Goal: Task Accomplishment & Management: Use online tool/utility

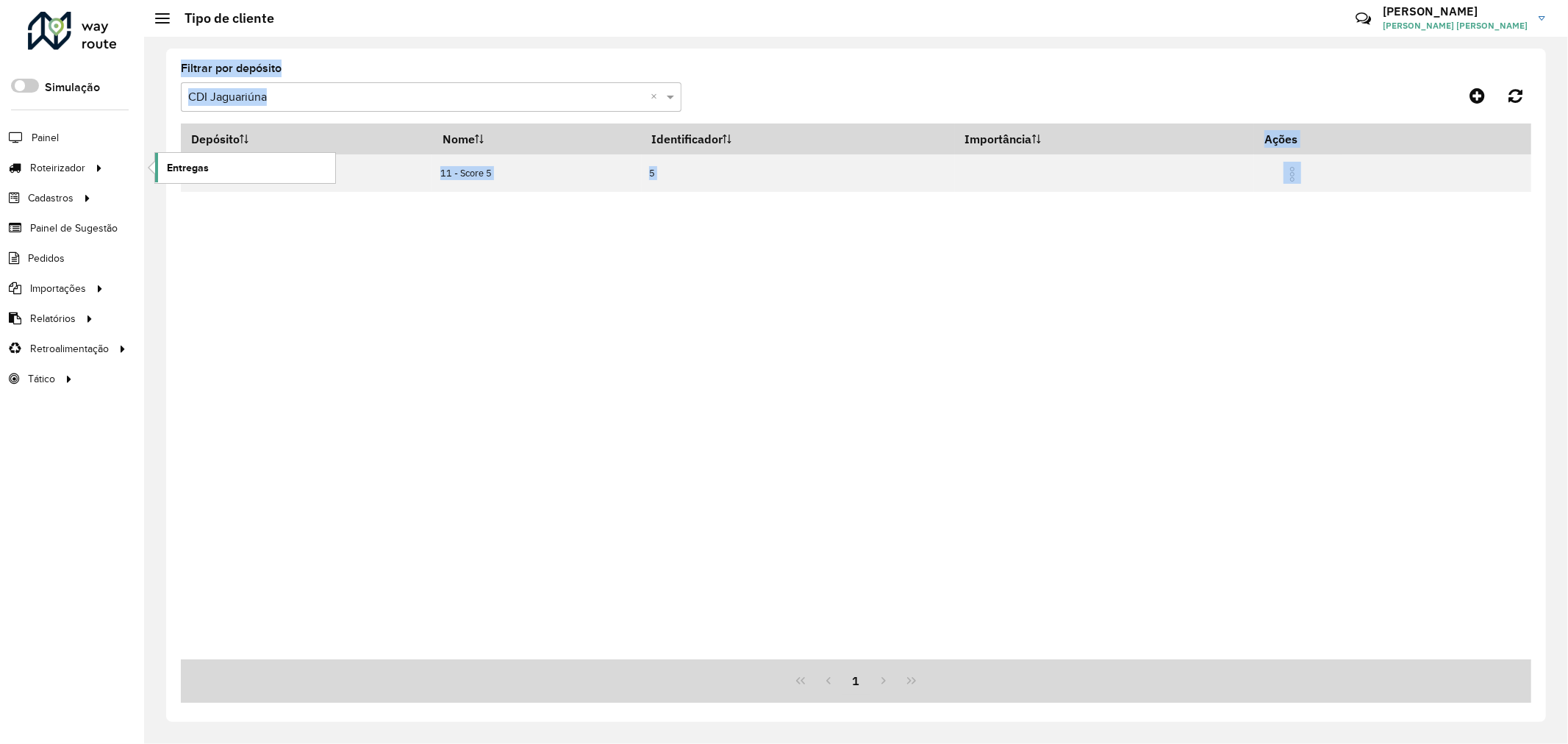
drag, startPoint x: 0, startPoint y: 0, endPoint x: 220, endPoint y: 173, distance: 279.9
click at [220, 173] on link "Entregas" at bounding box center [245, 167] width 180 height 29
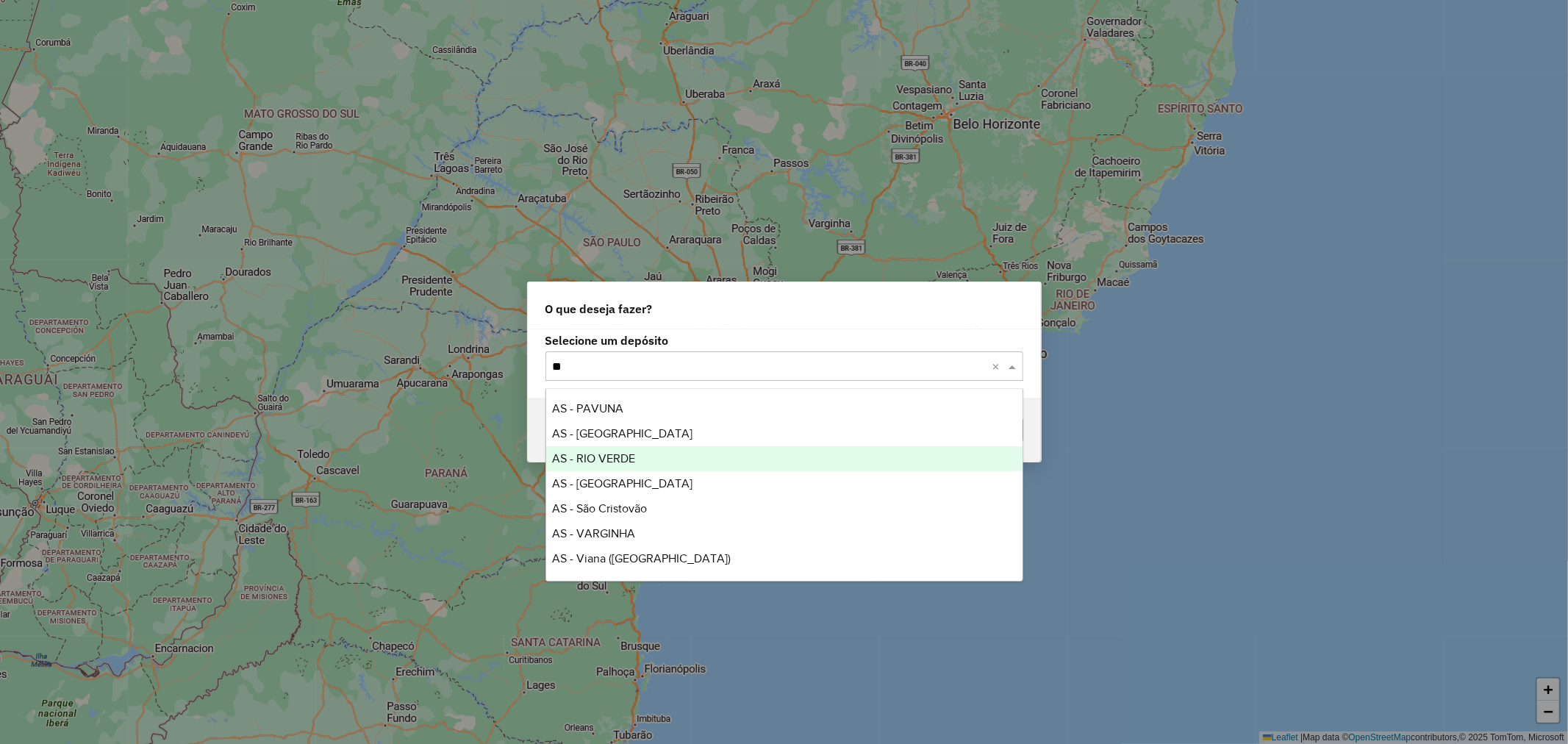
type input "***"
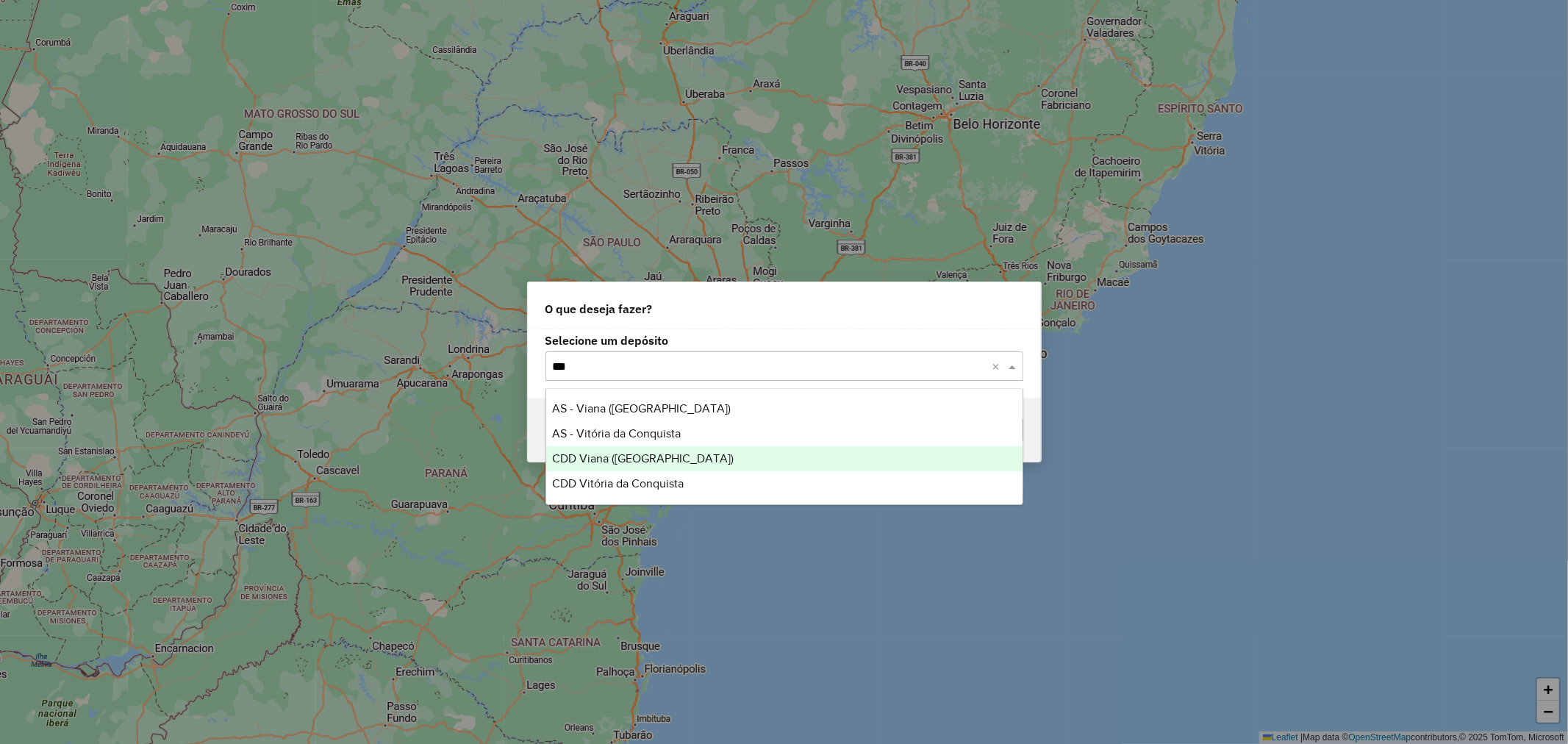
click at [748, 467] on div "CDD Viana ([GEOGRAPHIC_DATA])" at bounding box center [785, 459] width 477 height 25
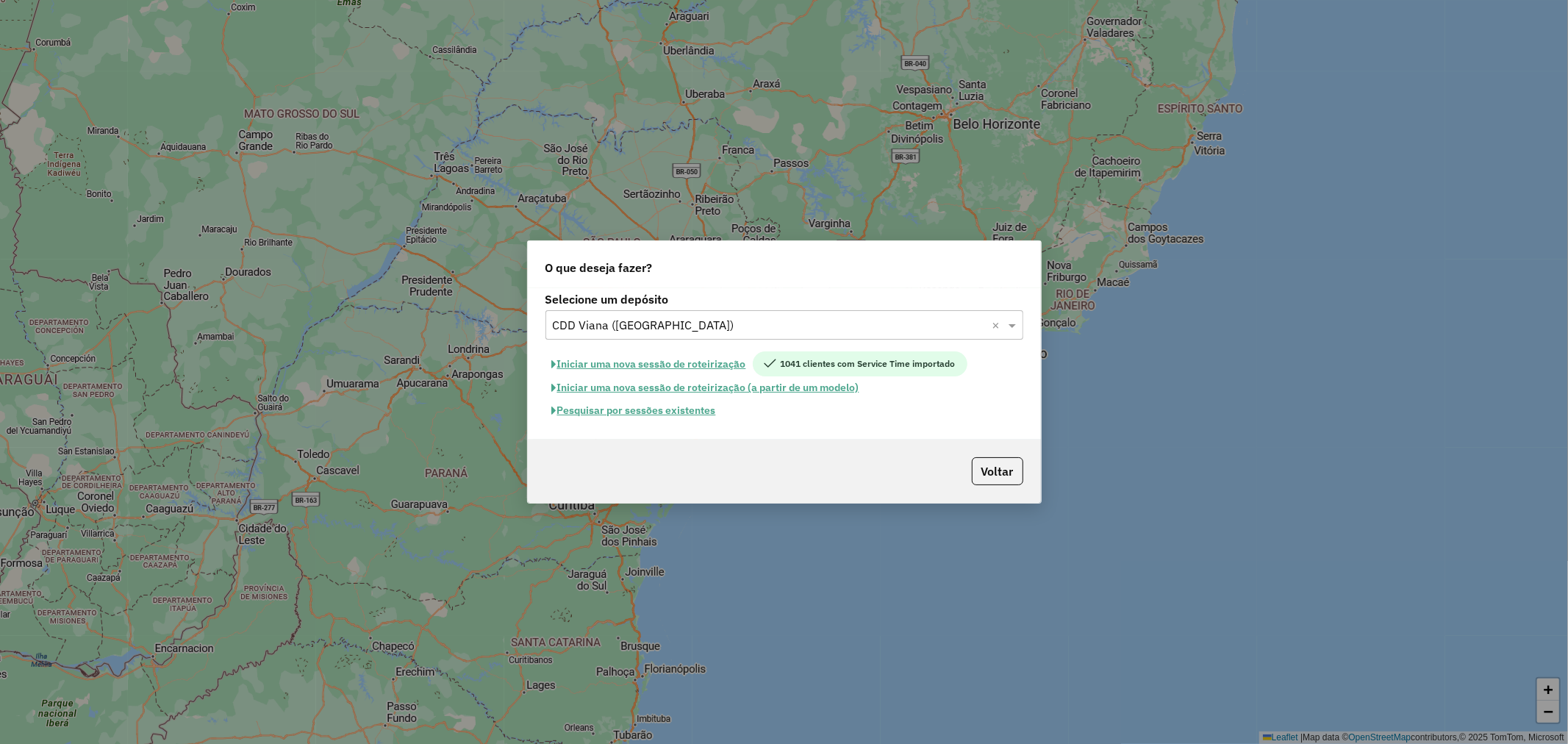
click at [681, 410] on button "Pesquisar por sessões existentes" at bounding box center [634, 410] width 177 height 23
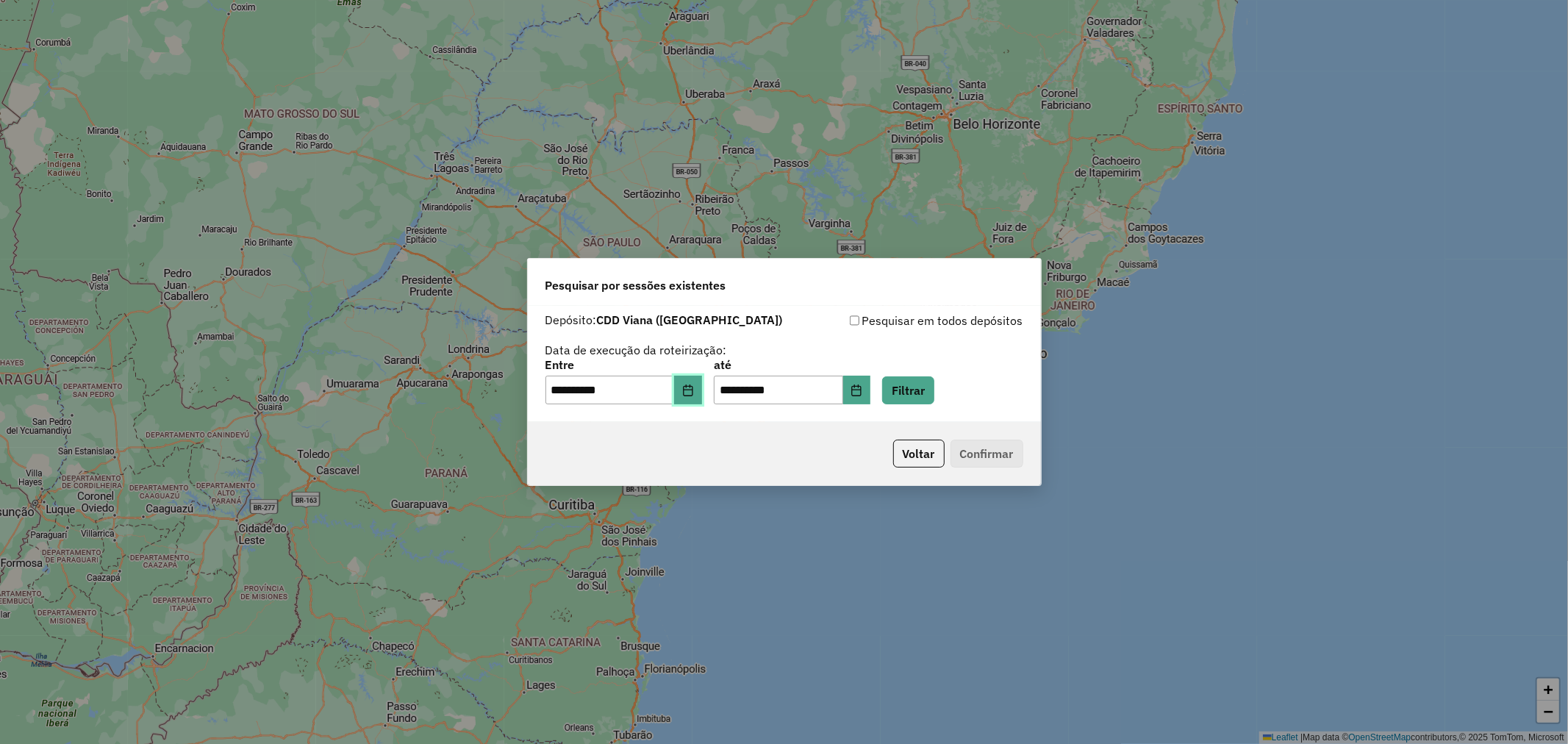
click at [702, 399] on button "Choose Date" at bounding box center [688, 389] width 28 height 29
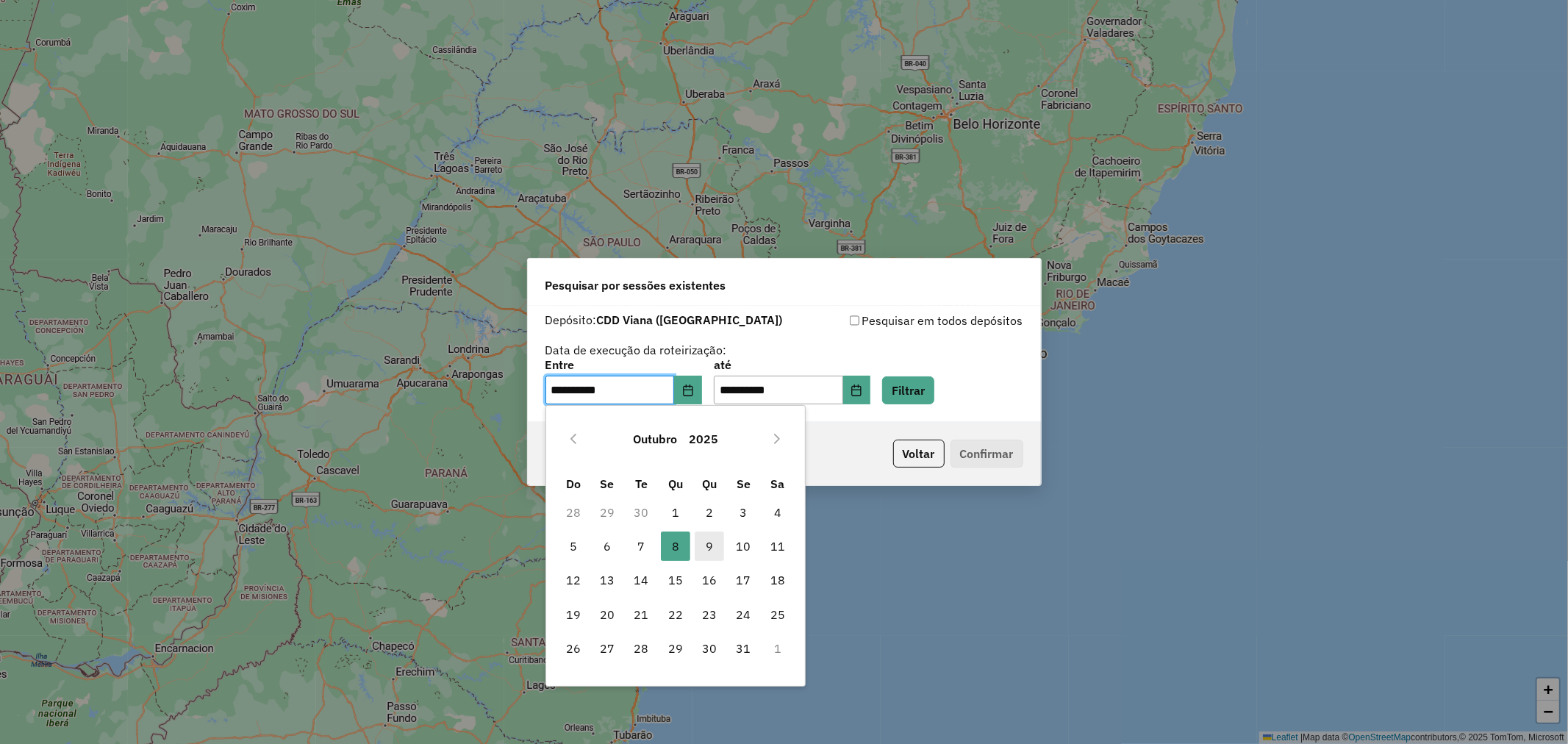
click at [701, 539] on span "9" at bounding box center [709, 545] width 29 height 29
type input "**********"
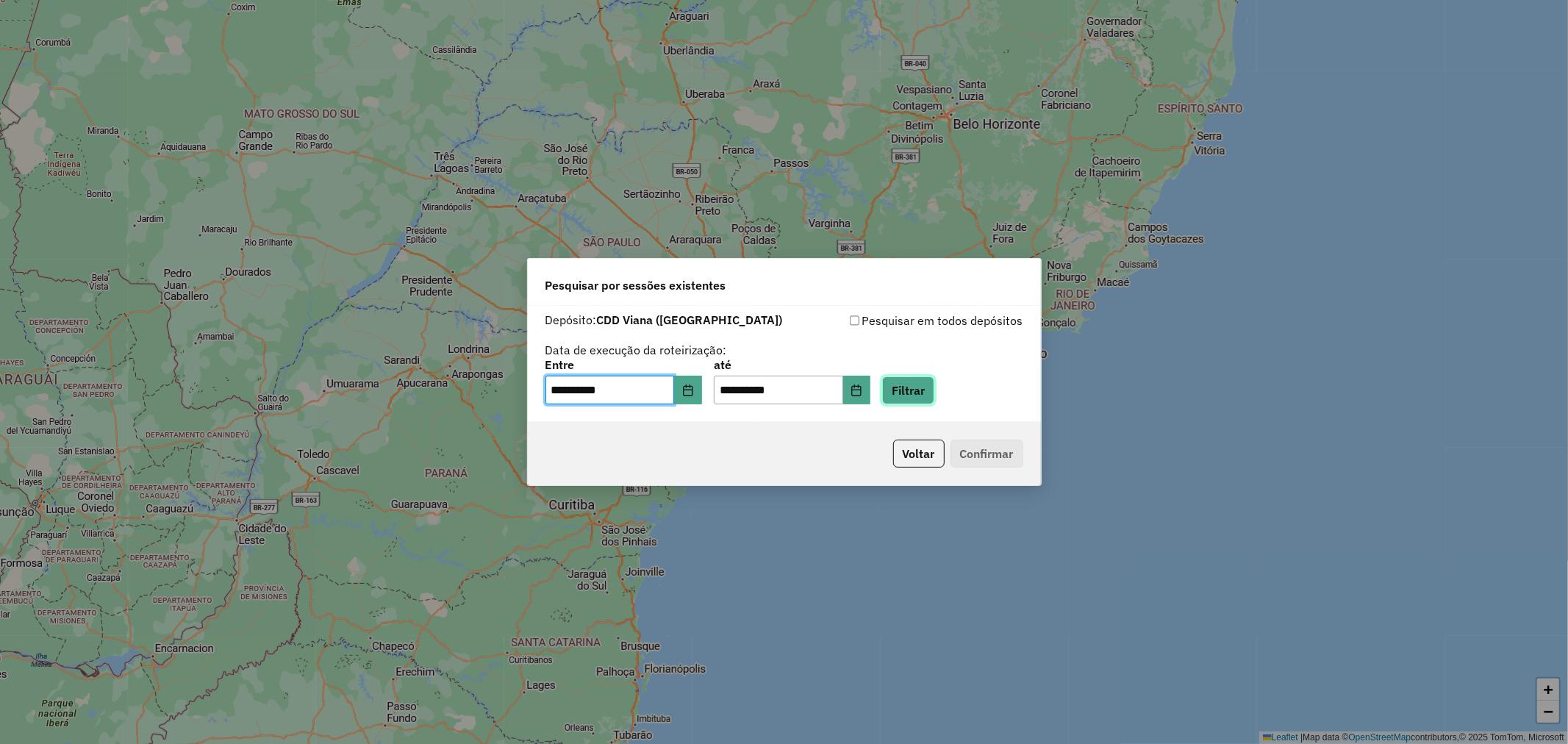
click at [934, 377] on button "Filtrar" at bounding box center [908, 390] width 52 height 28
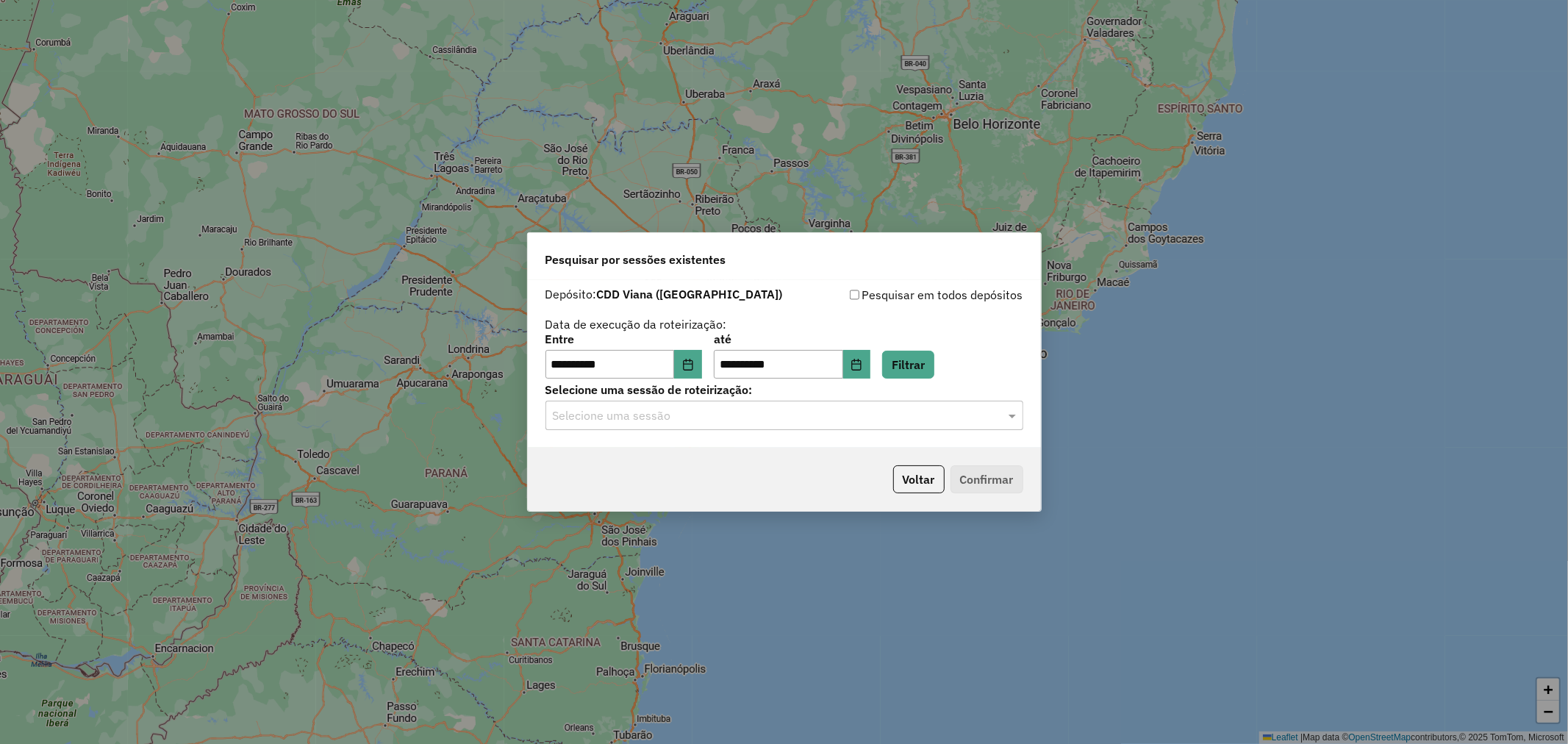
click at [895, 429] on div "Selecione uma sessão" at bounding box center [784, 415] width 478 height 29
click at [833, 464] on div "1291394 - 09/10/2025 19:15" at bounding box center [785, 459] width 477 height 25
click at [990, 479] on button "Confirmar" at bounding box center [986, 479] width 73 height 28
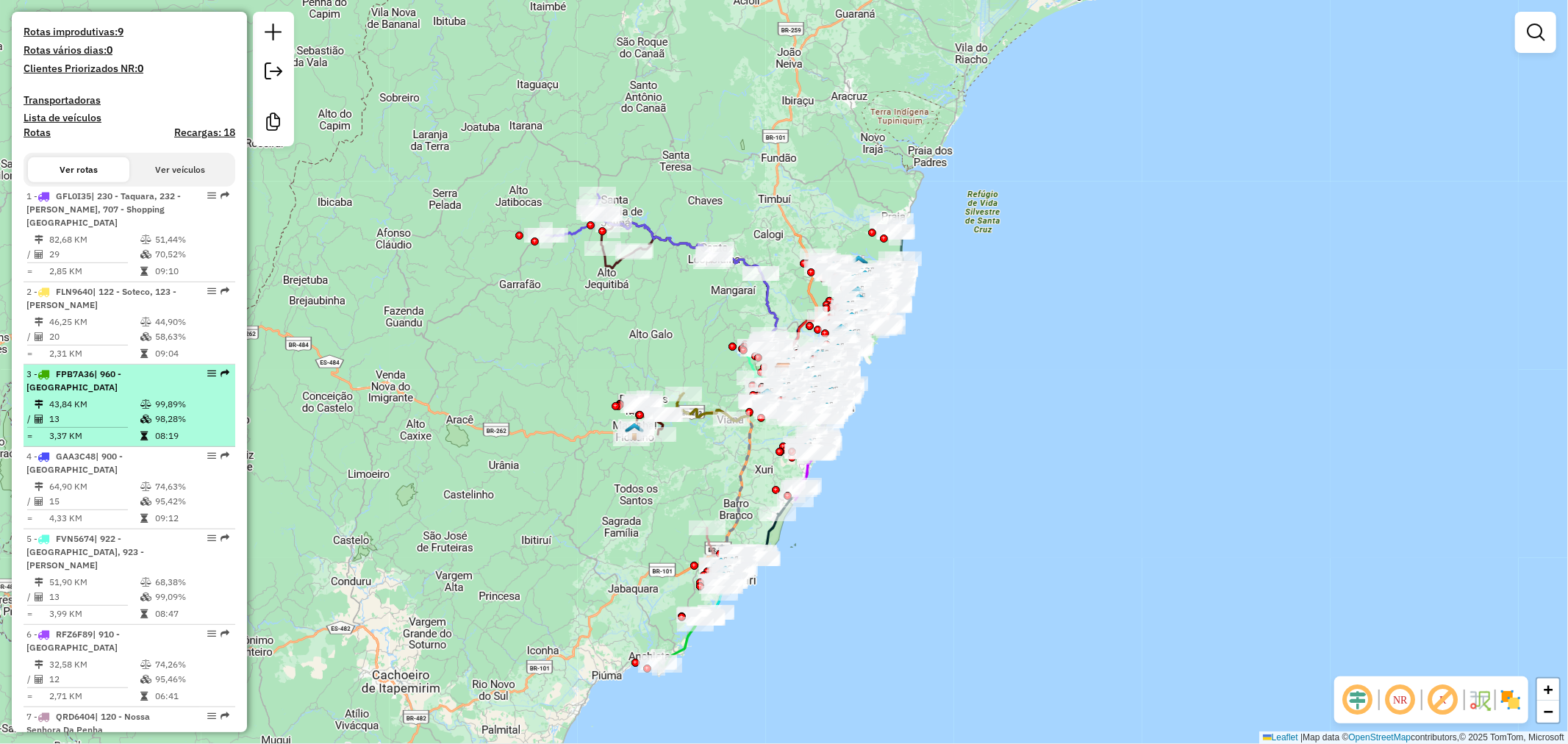
scroll to position [407, 0]
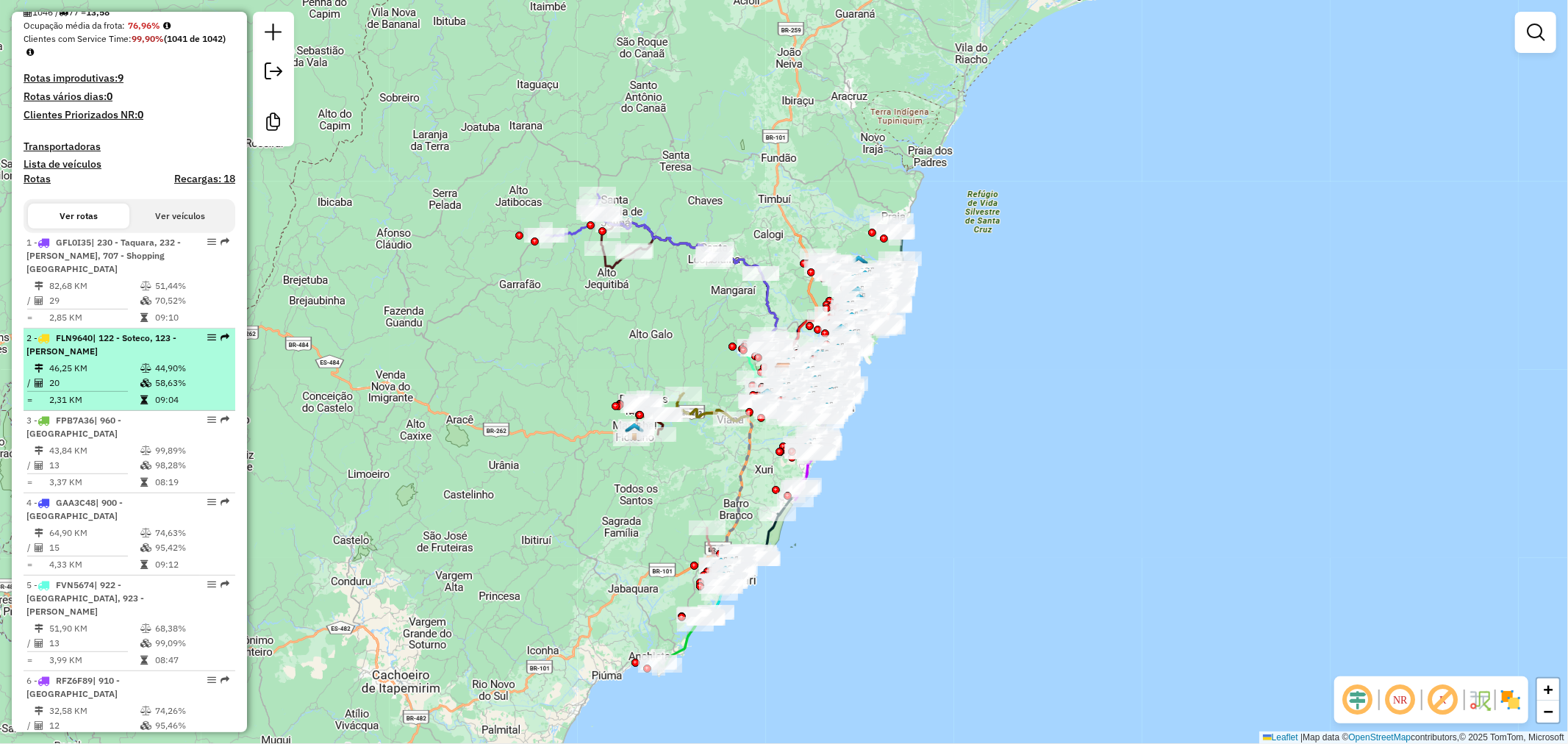
click at [157, 358] on div "2 - FLN9640 | 122 - Soteco, 123 - [PERSON_NAME]" at bounding box center [104, 345] width 156 height 26
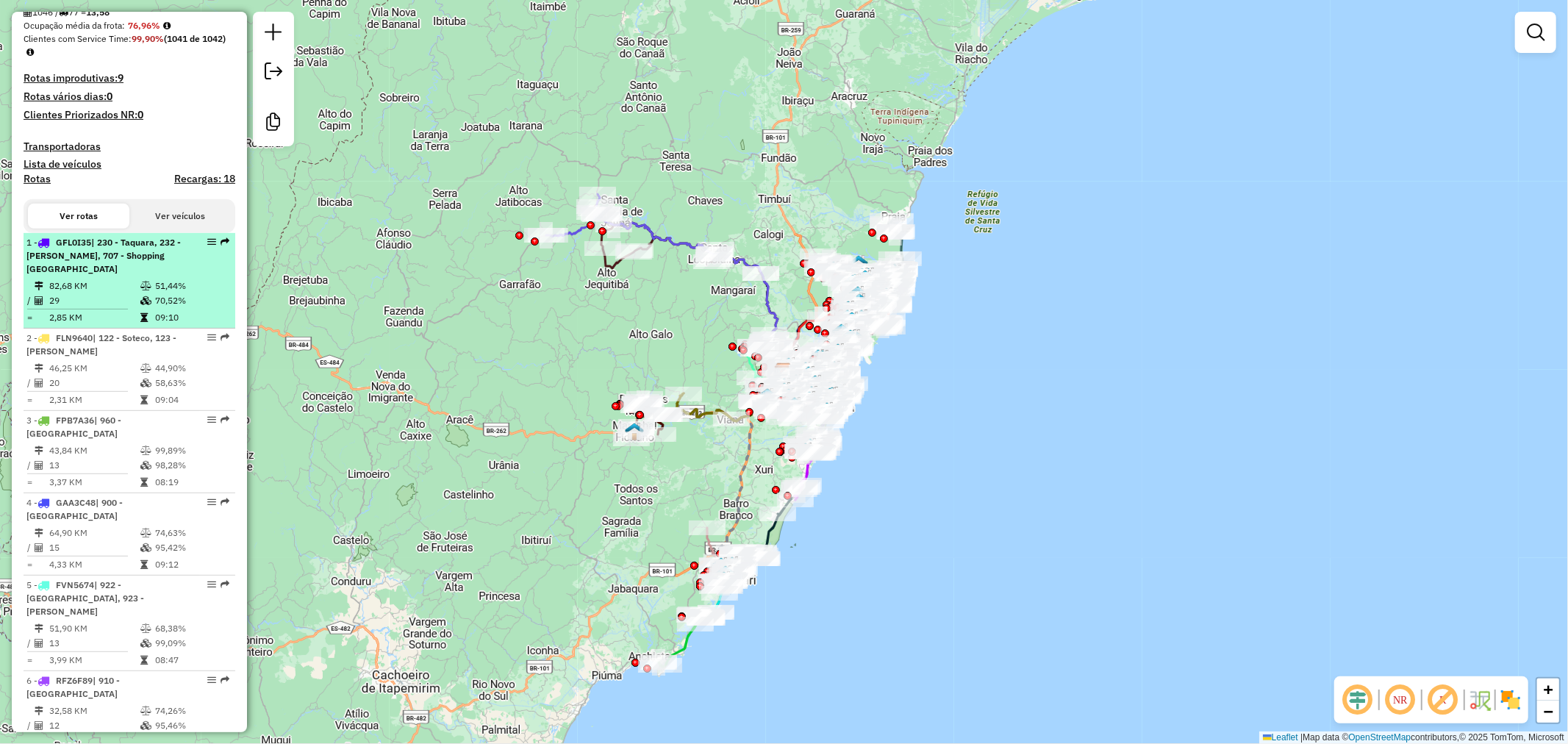
select select "**********"
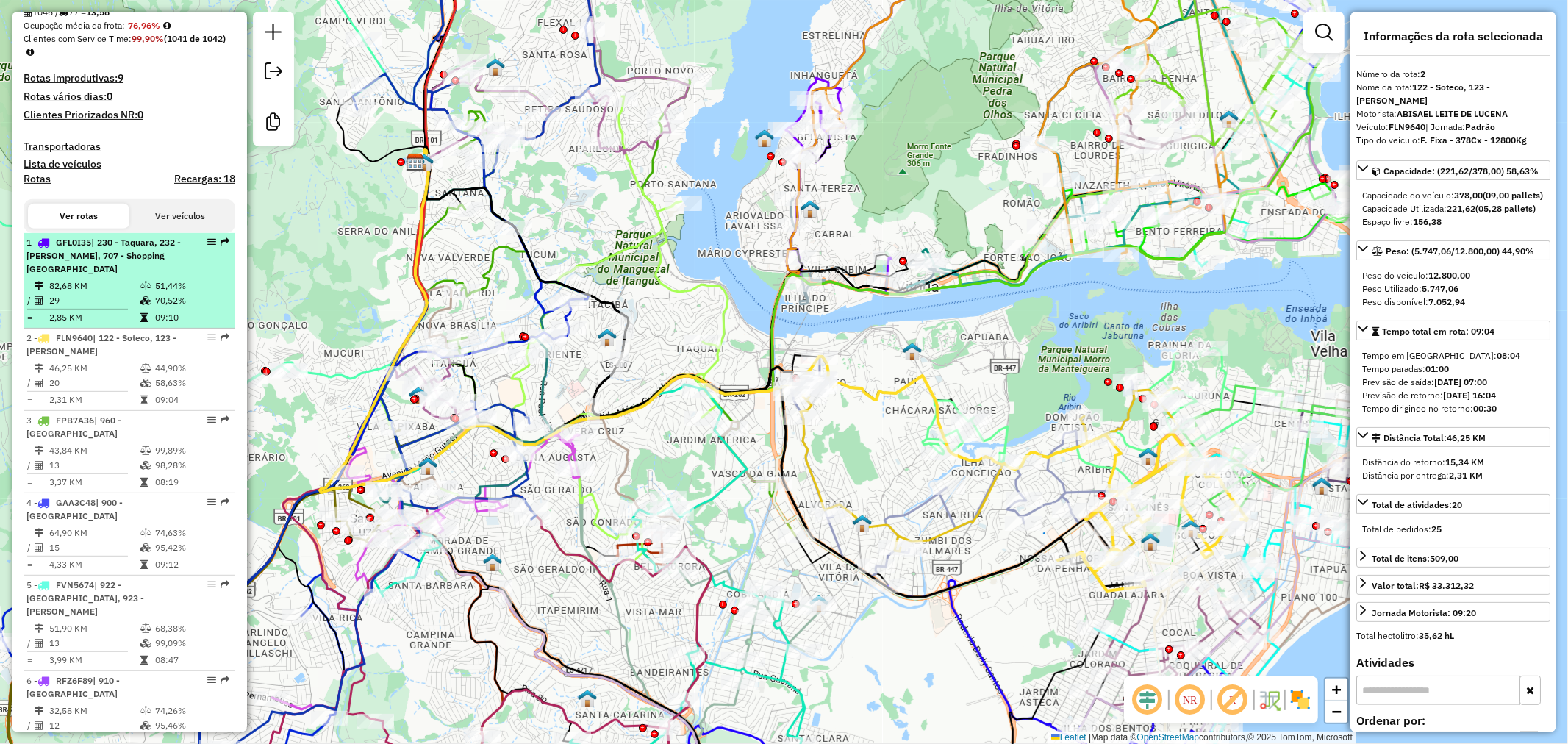
click at [147, 276] on div "1 - GFL0I35 | 230 - Taquara, 232 - [GEOGRAPHIC_DATA], 707 - Shopping [GEOGRAPHI…" at bounding box center [104, 256] width 156 height 40
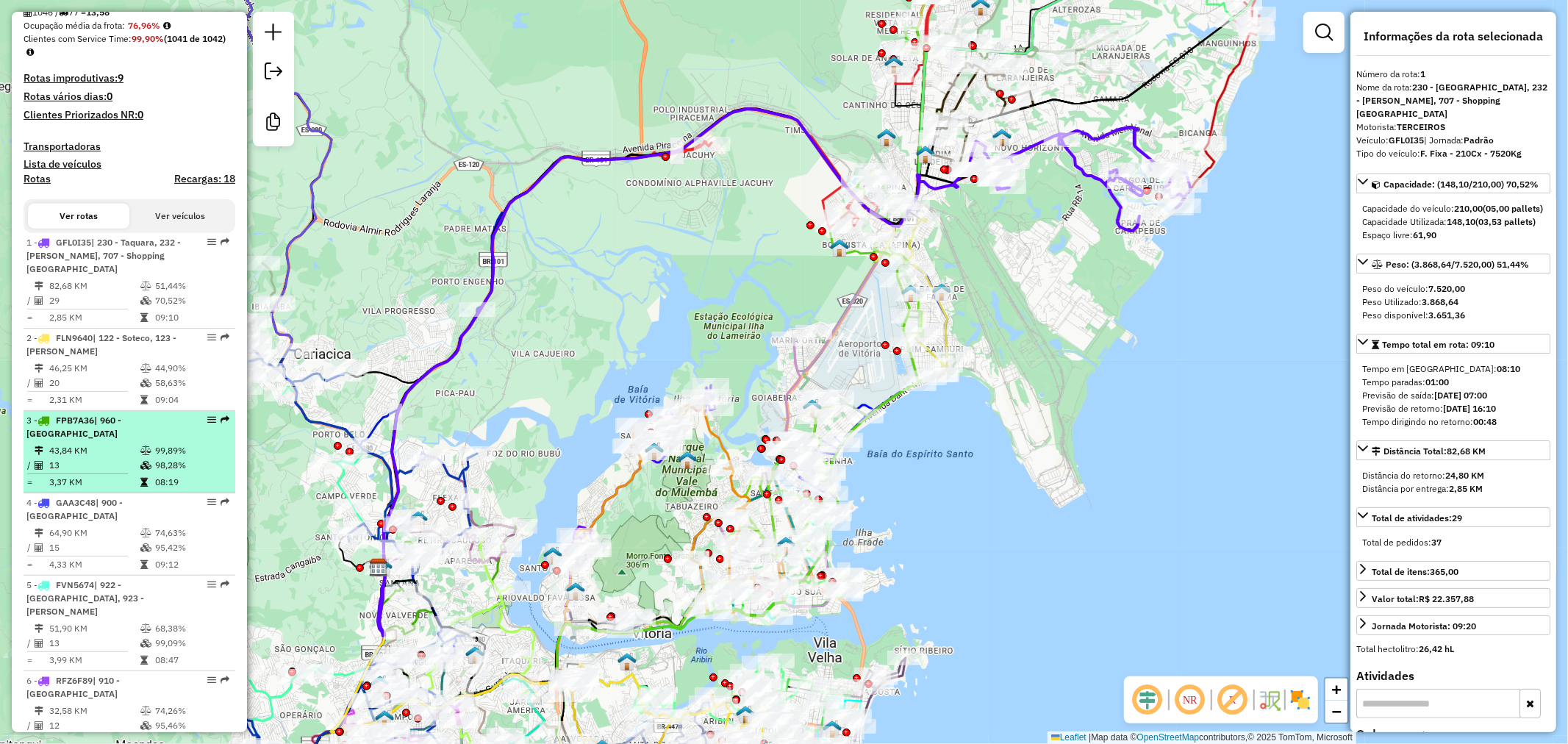
click at [149, 458] on td at bounding box center [148, 465] width 15 height 15
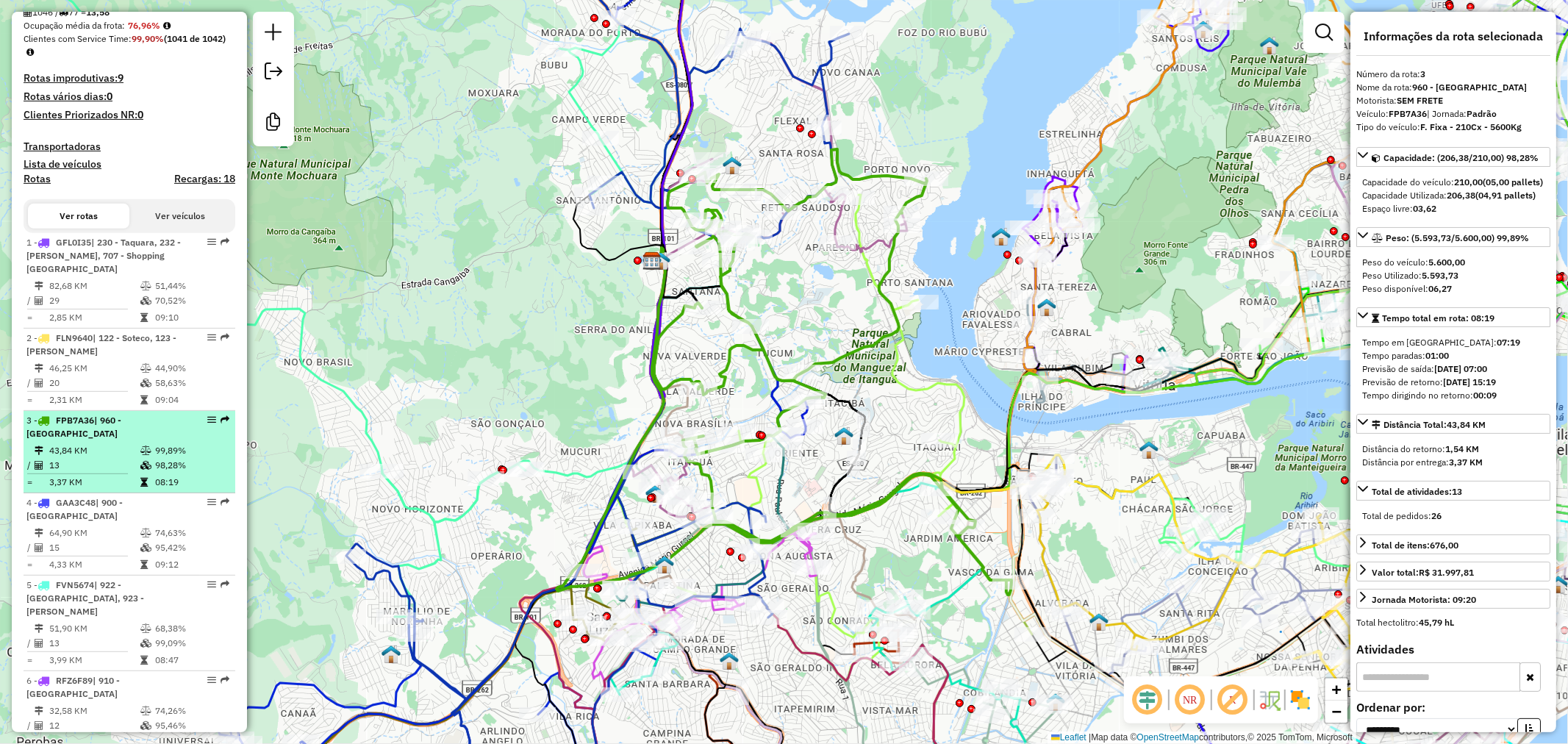
click at [159, 458] on td "98,28%" at bounding box center [191, 465] width 75 height 15
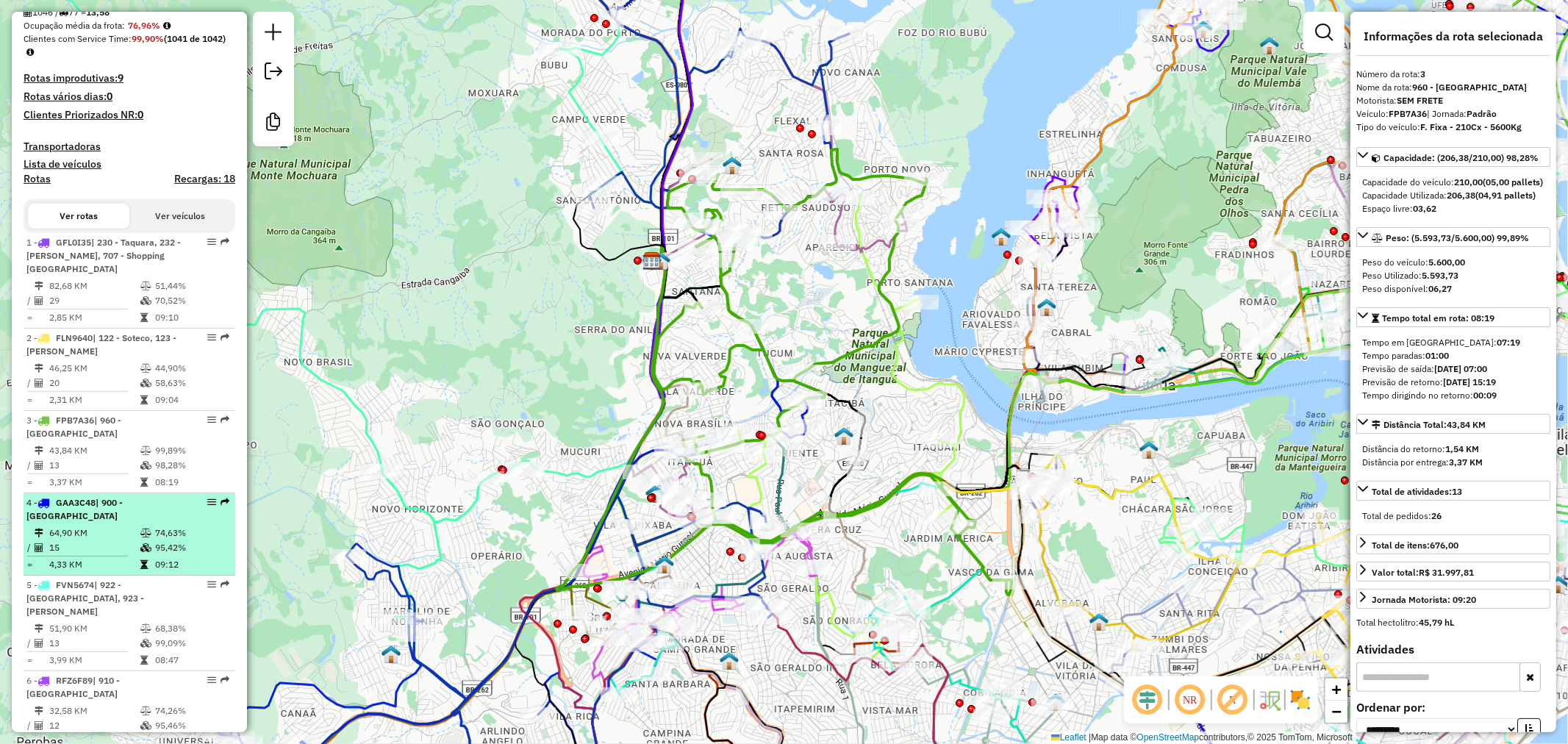
click at [123, 500] on span "| 900 - [GEOGRAPHIC_DATA]" at bounding box center [75, 510] width 96 height 25
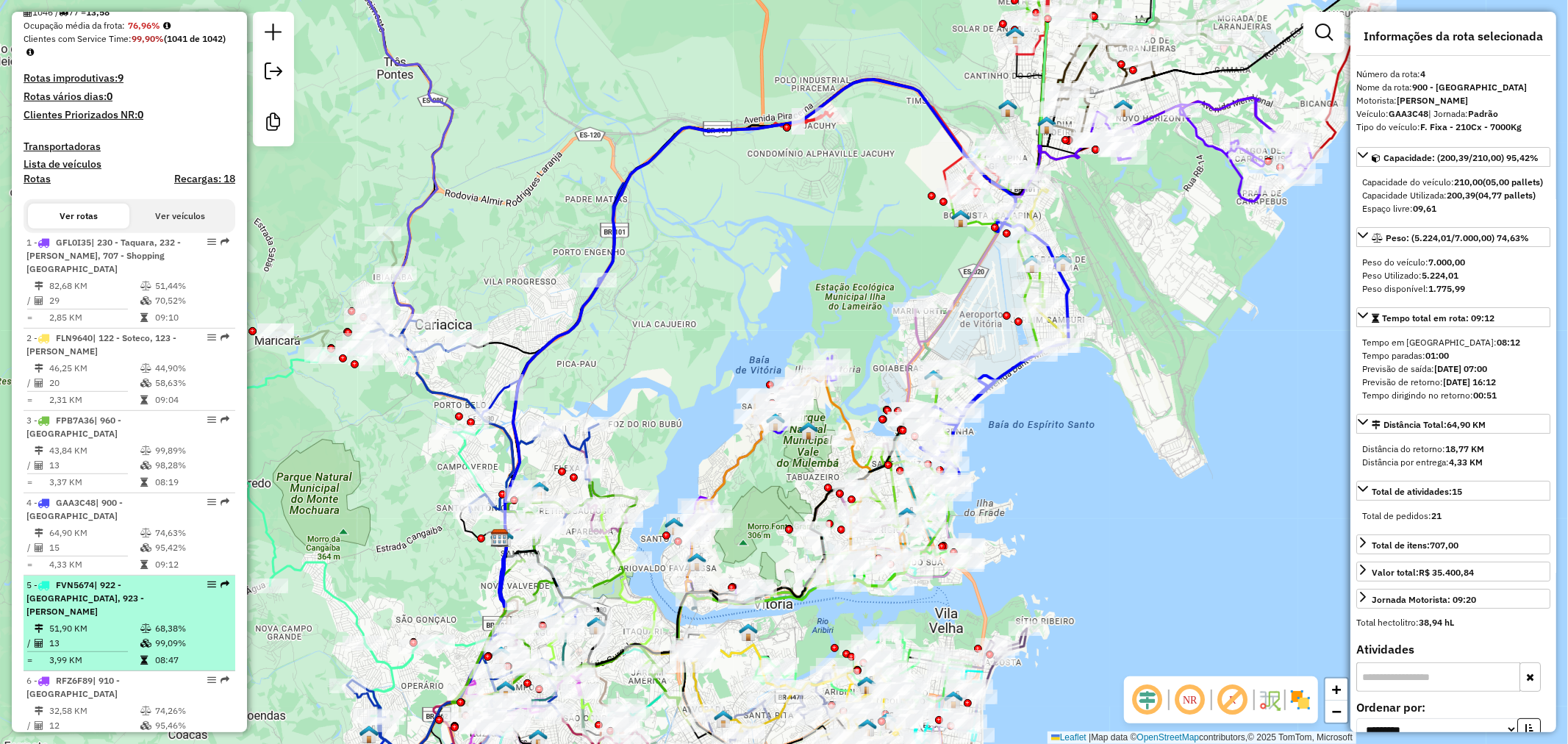
click at [143, 586] on span "| 922 - [GEOGRAPHIC_DATA], 923 - [PERSON_NAME]" at bounding box center [85, 598] width 117 height 38
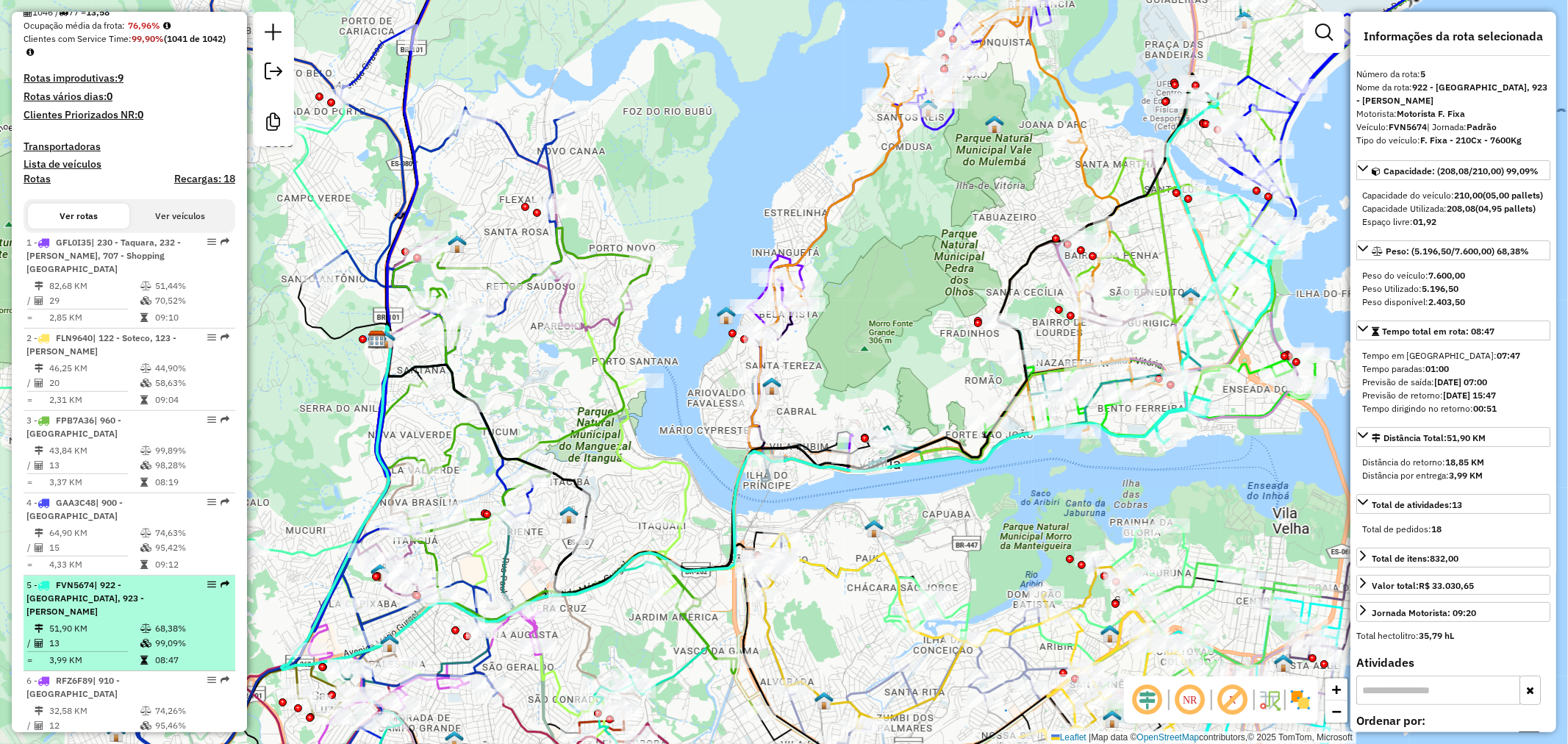
scroll to position [490, 0]
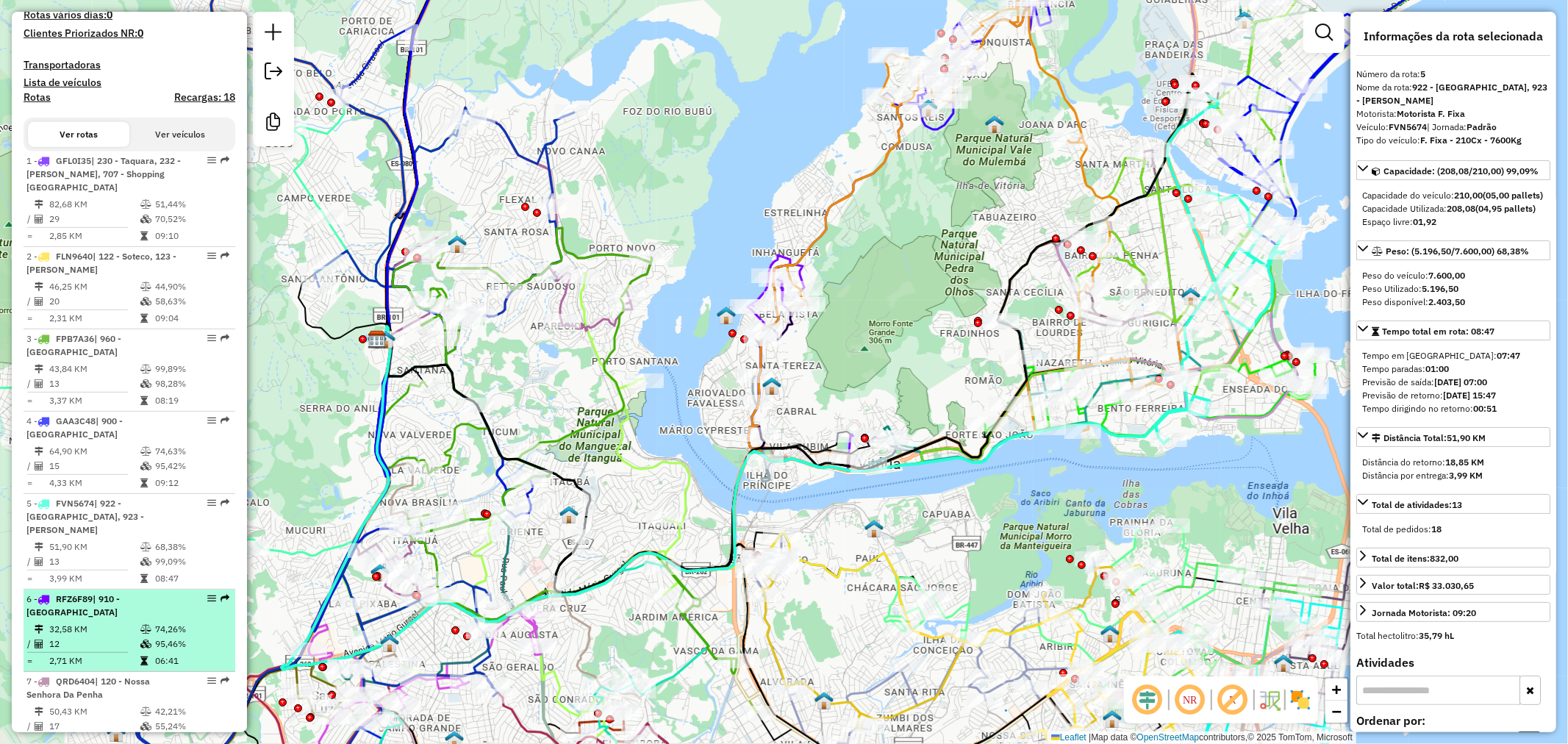
click at [150, 596] on div "6 - RFZ6F89 | 910 - [GEOGRAPHIC_DATA]" at bounding box center [104, 606] width 156 height 26
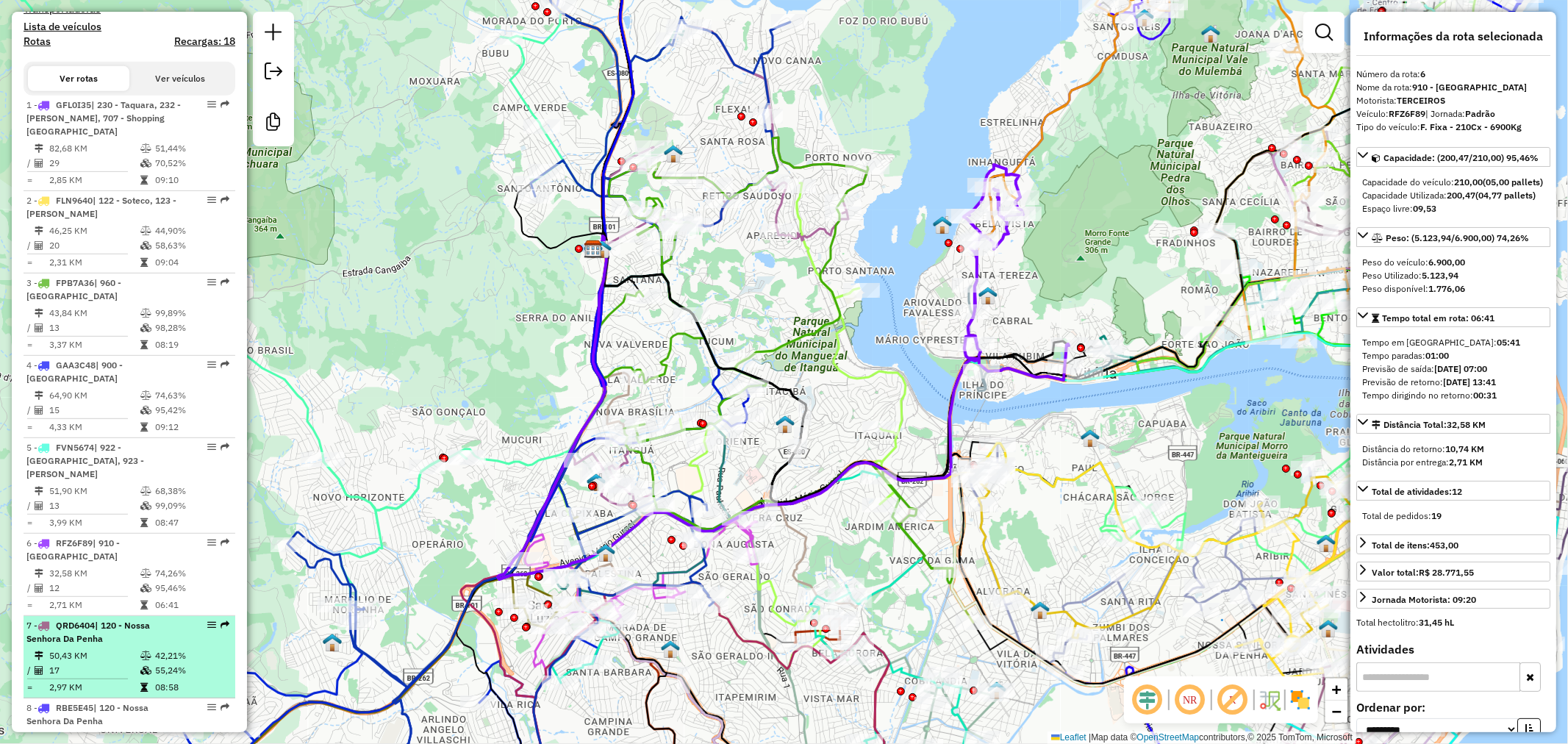
scroll to position [571, 0]
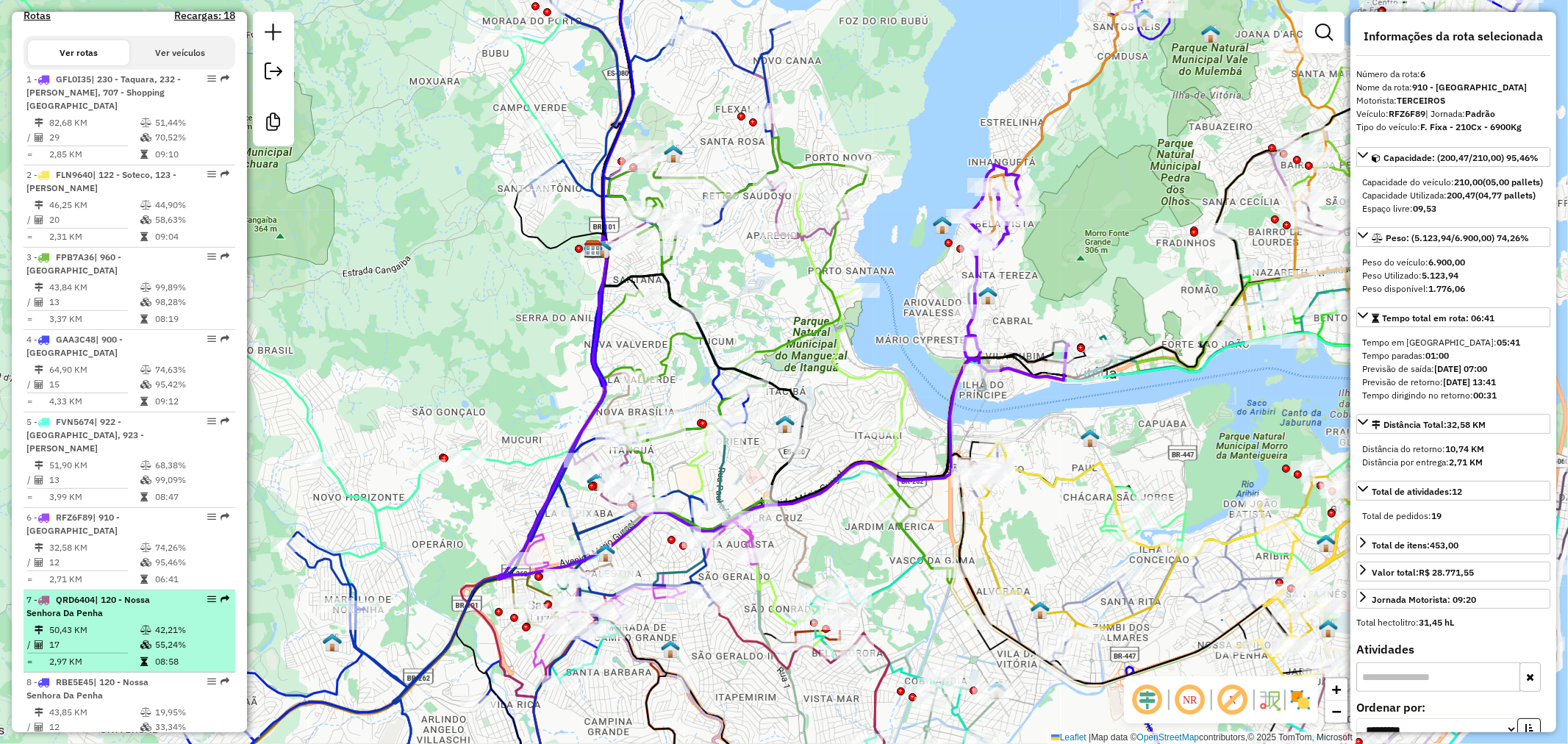
click at [144, 594] on span "| 120 - Nossa Senhora Da Penha" at bounding box center [88, 606] width 124 height 25
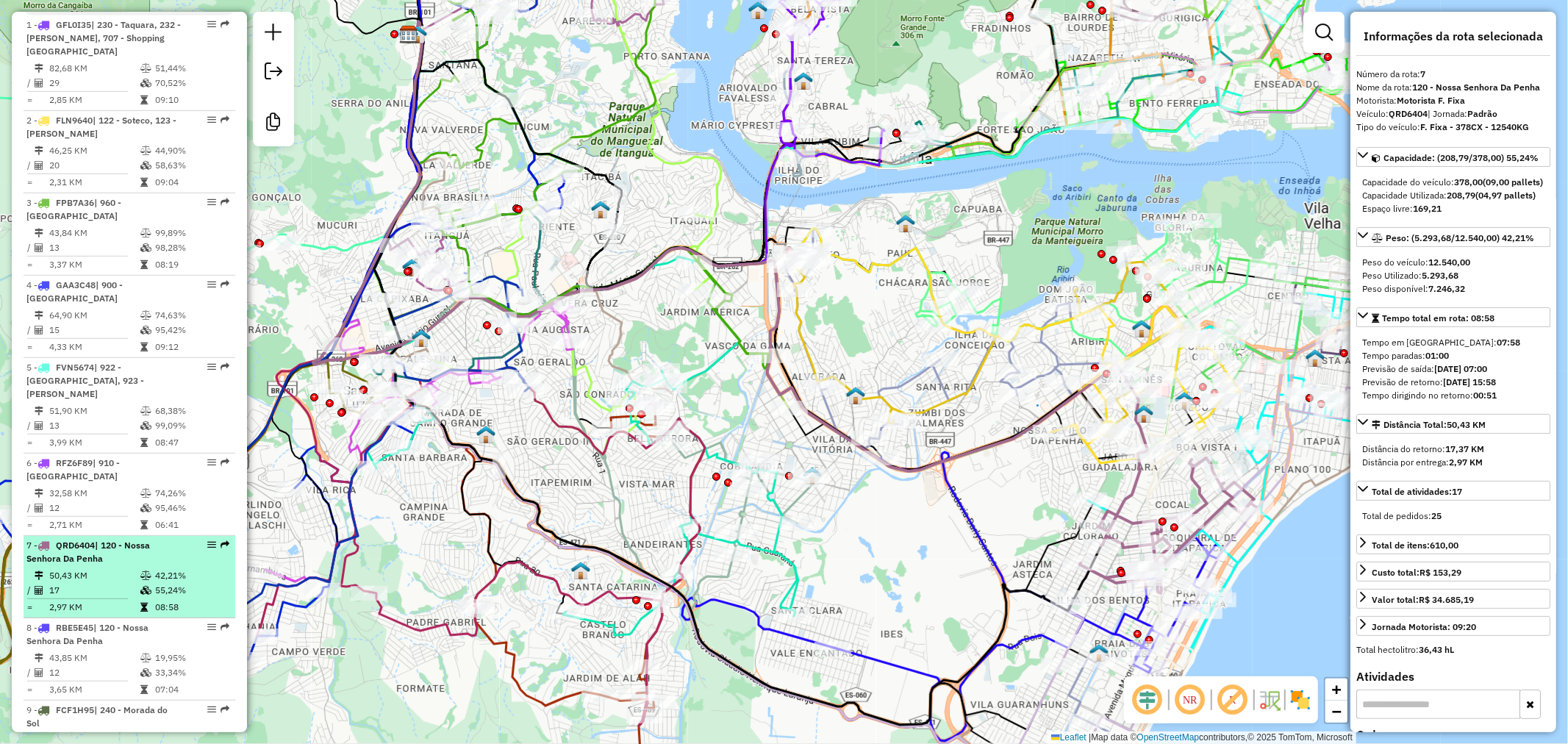
scroll to position [652, 0]
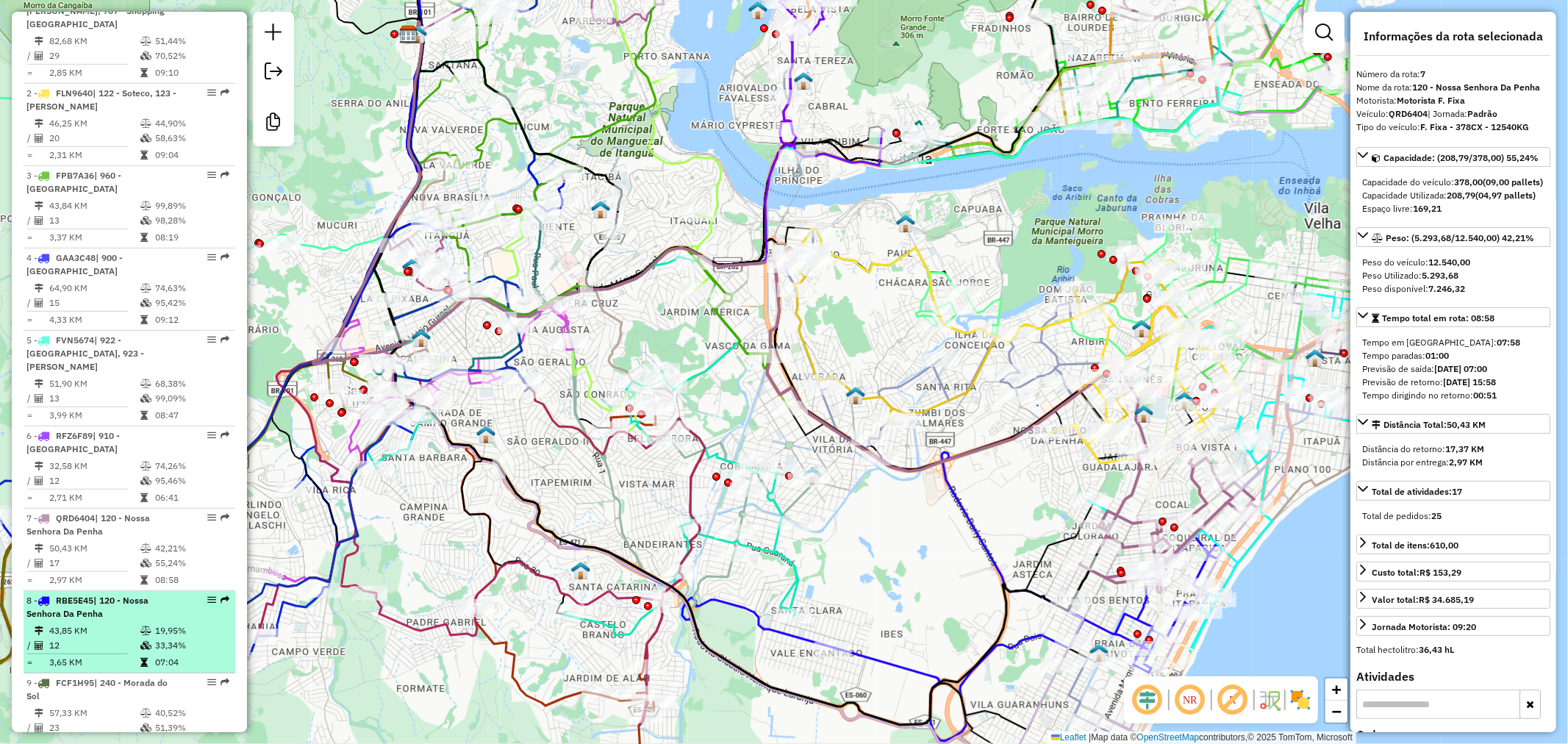
click at [150, 594] on div "8 - RBE5E45 | 120 - Nossa Senhora Da Penha" at bounding box center [104, 607] width 156 height 26
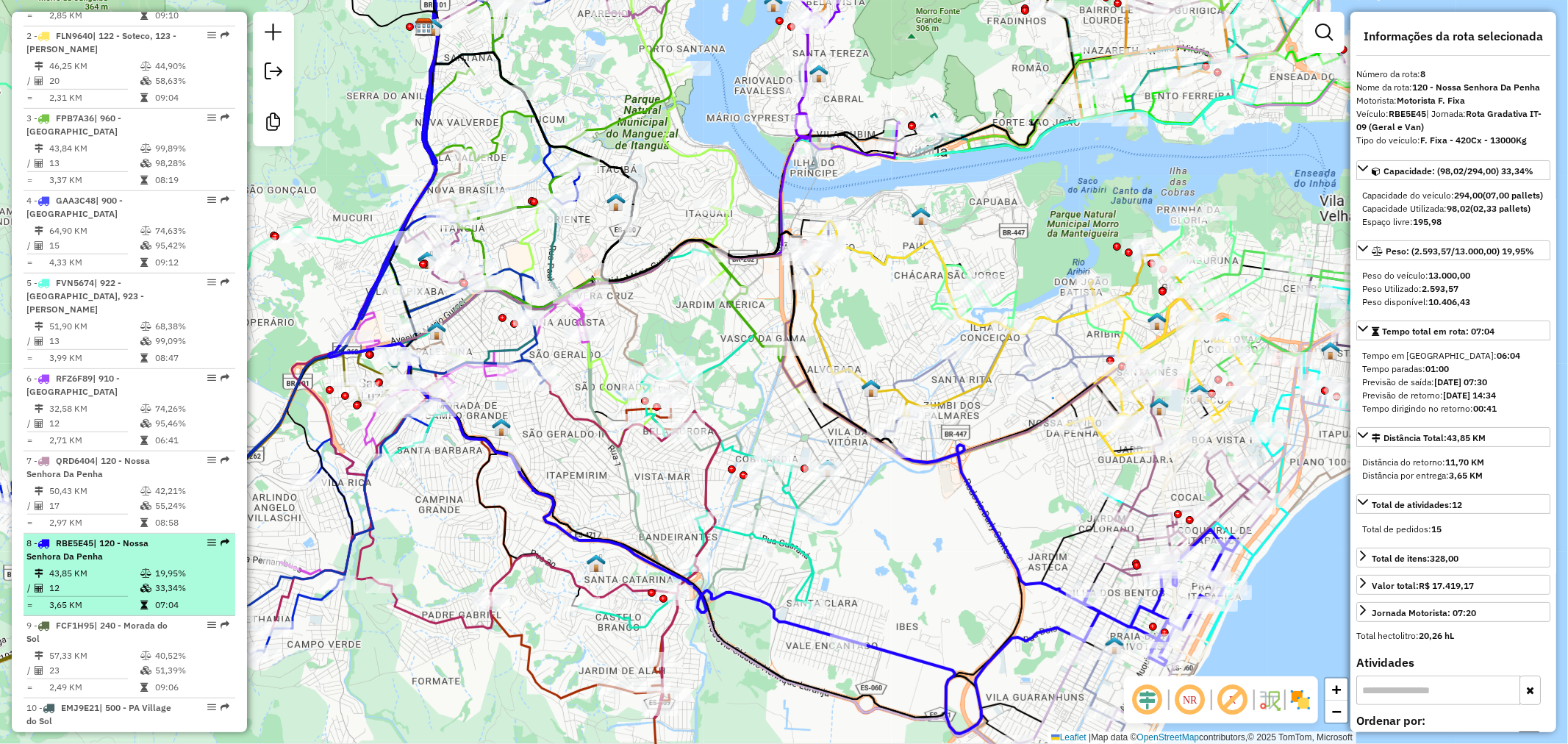
scroll to position [735, 0]
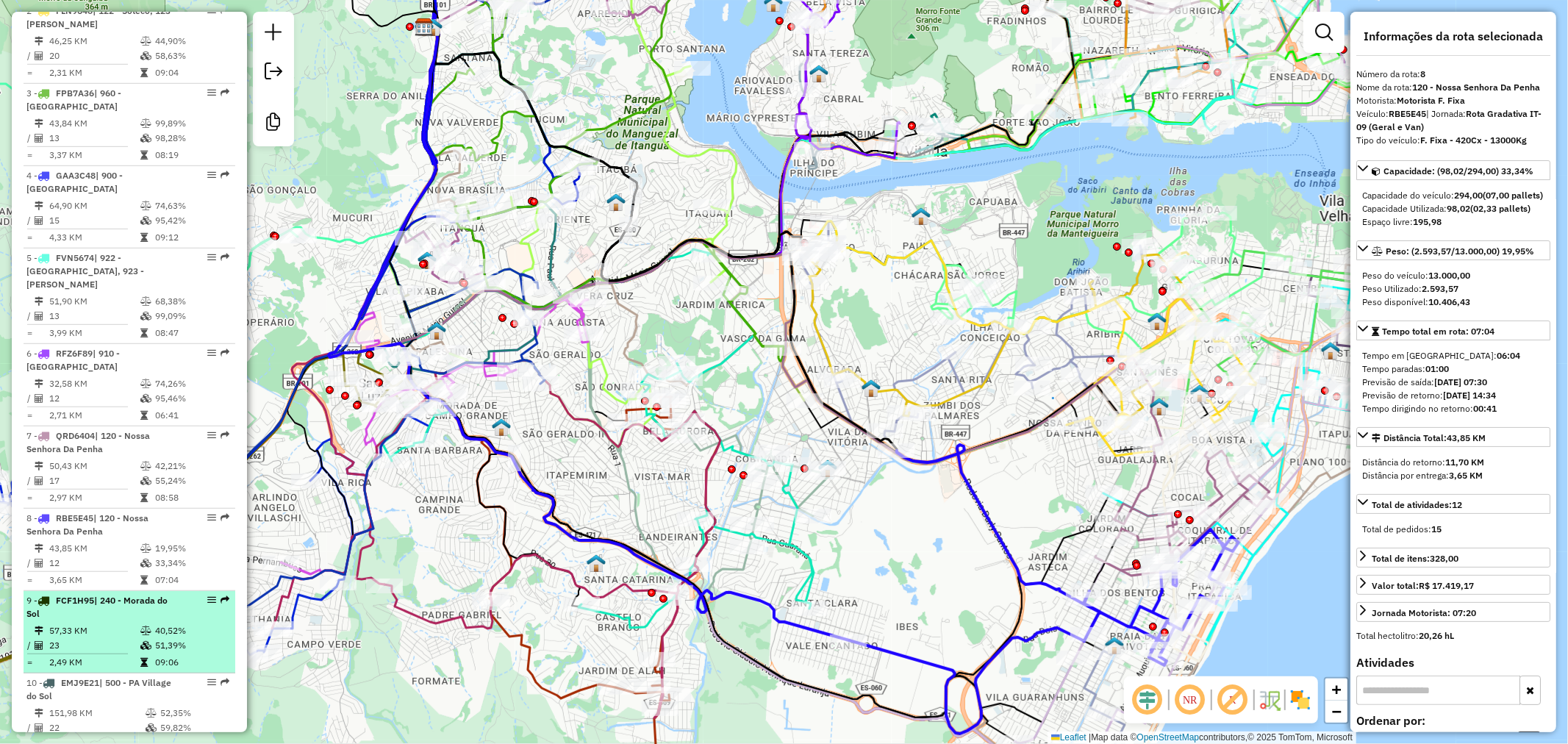
click at [145, 595] on span "| 240 - Morada do Sol" at bounding box center [96, 607] width 141 height 25
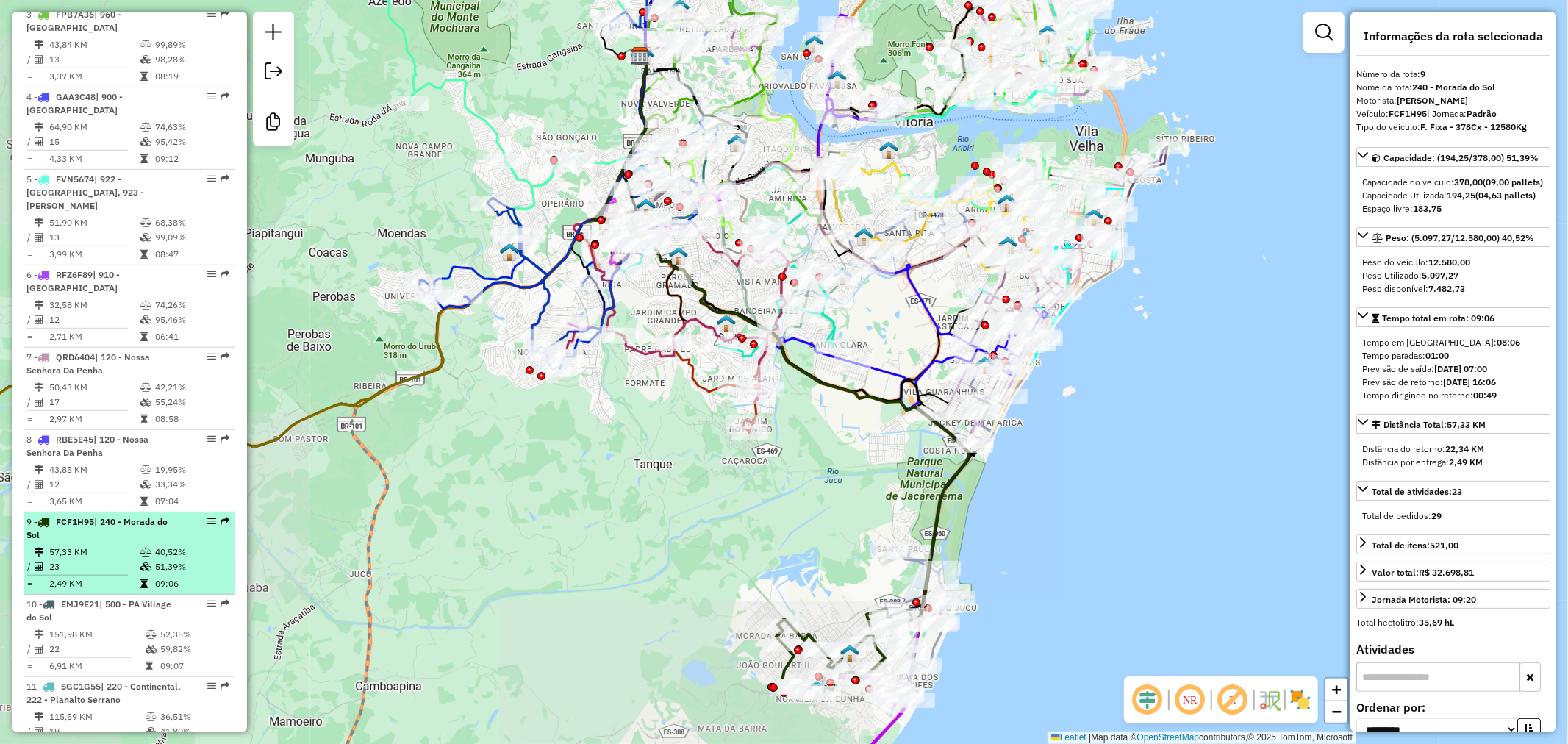
scroll to position [817, 0]
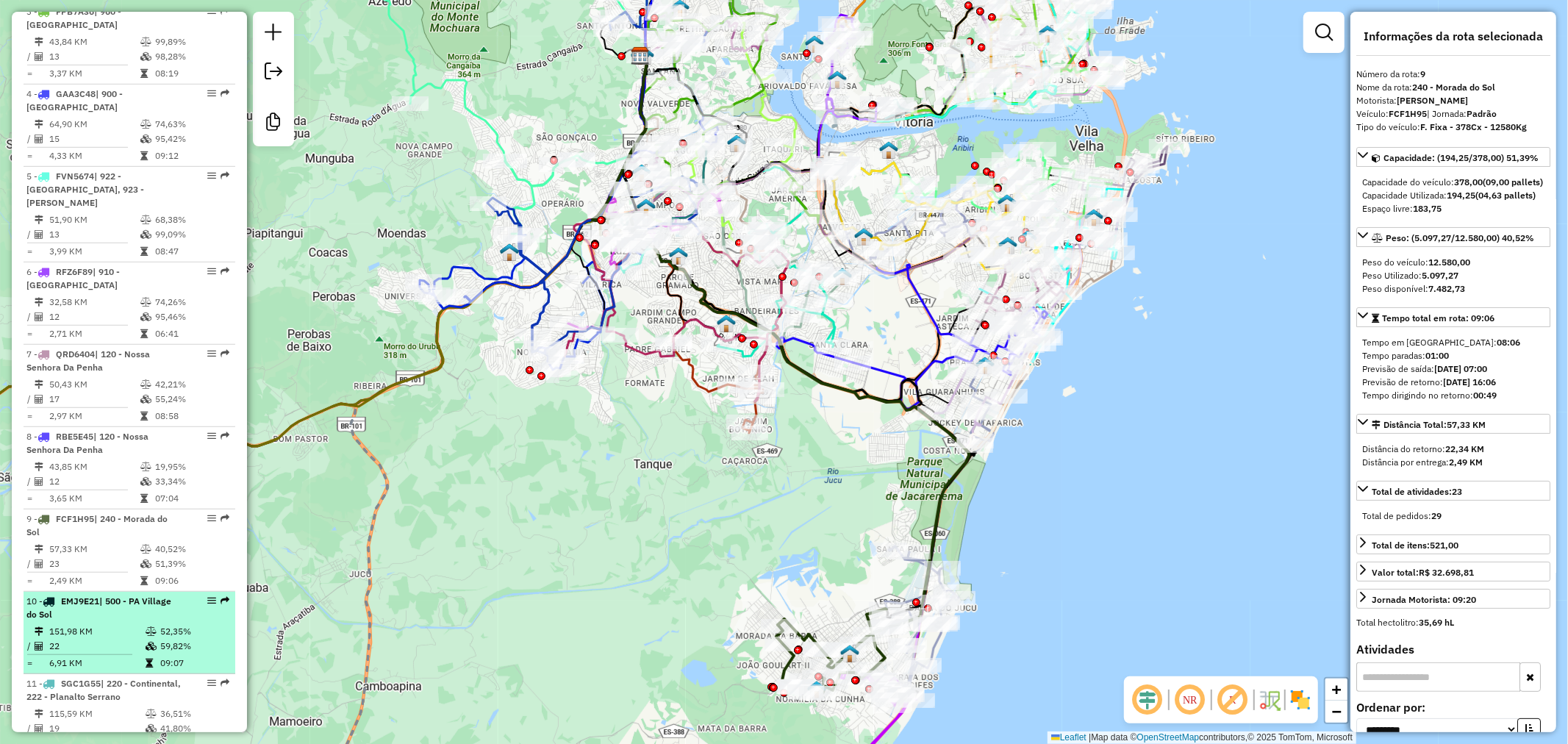
click at [150, 596] on span "| 500 - PA Village do Sol" at bounding box center [98, 608] width 145 height 25
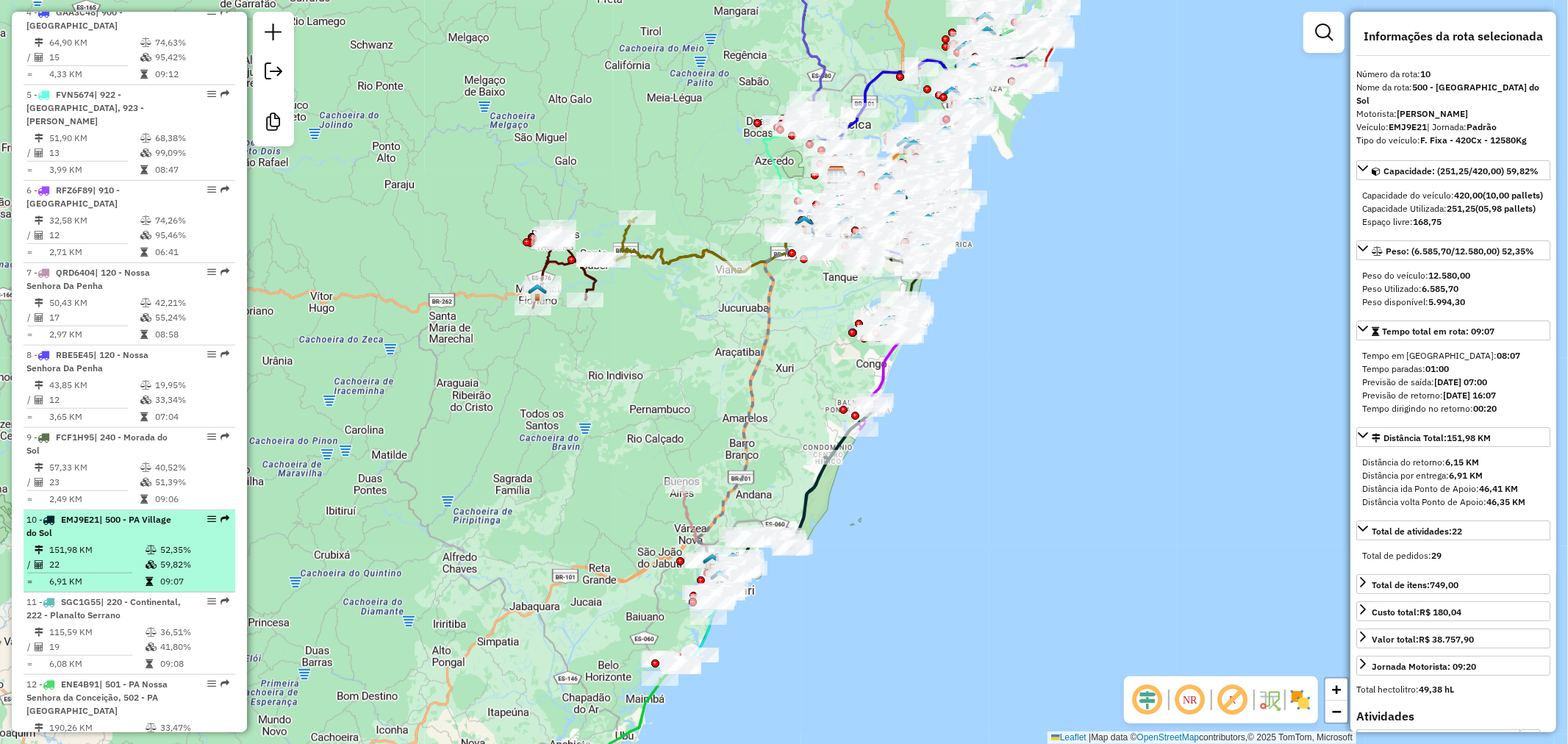
scroll to position [979, 0]
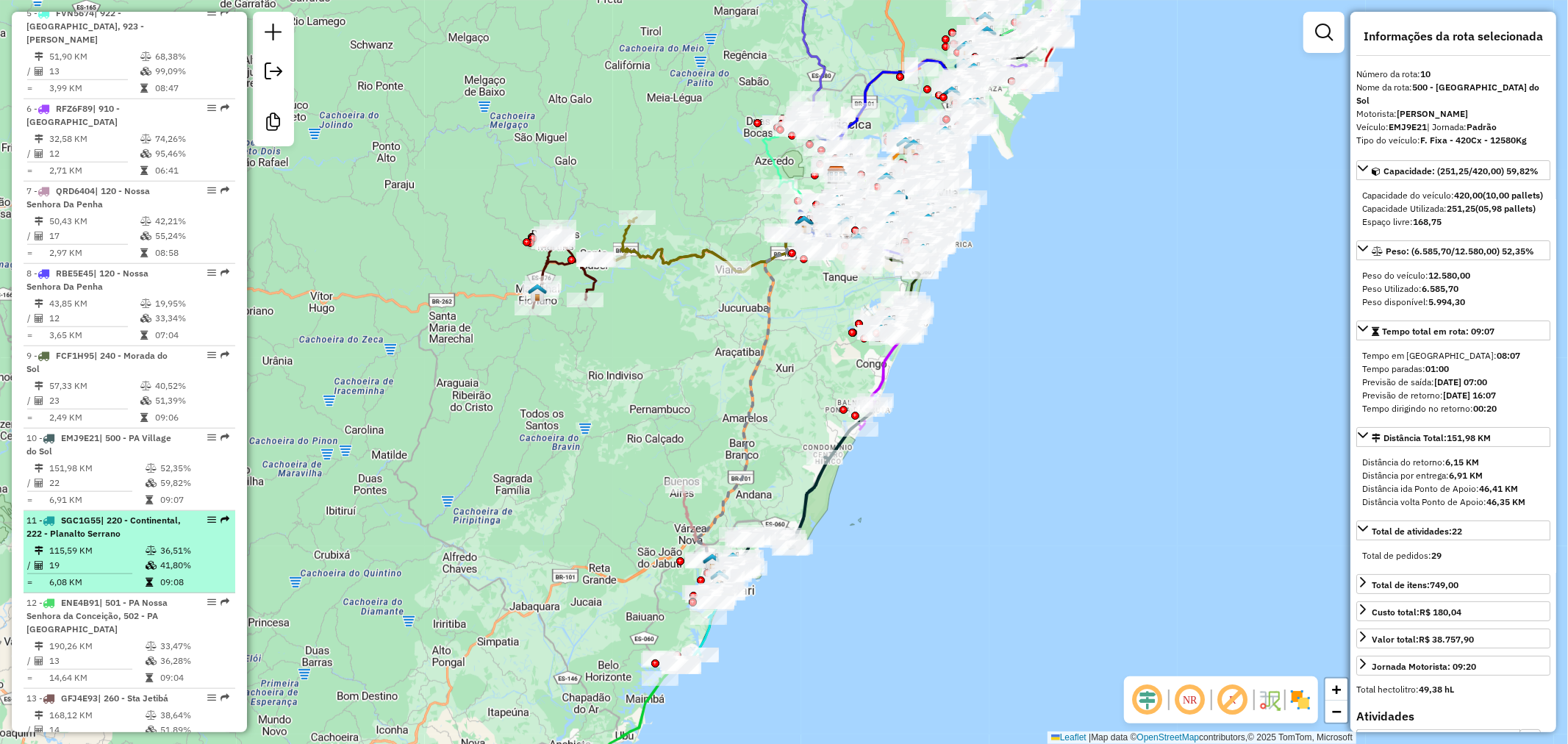
click at [127, 543] on td "115,59 KM" at bounding box center [96, 550] width 96 height 15
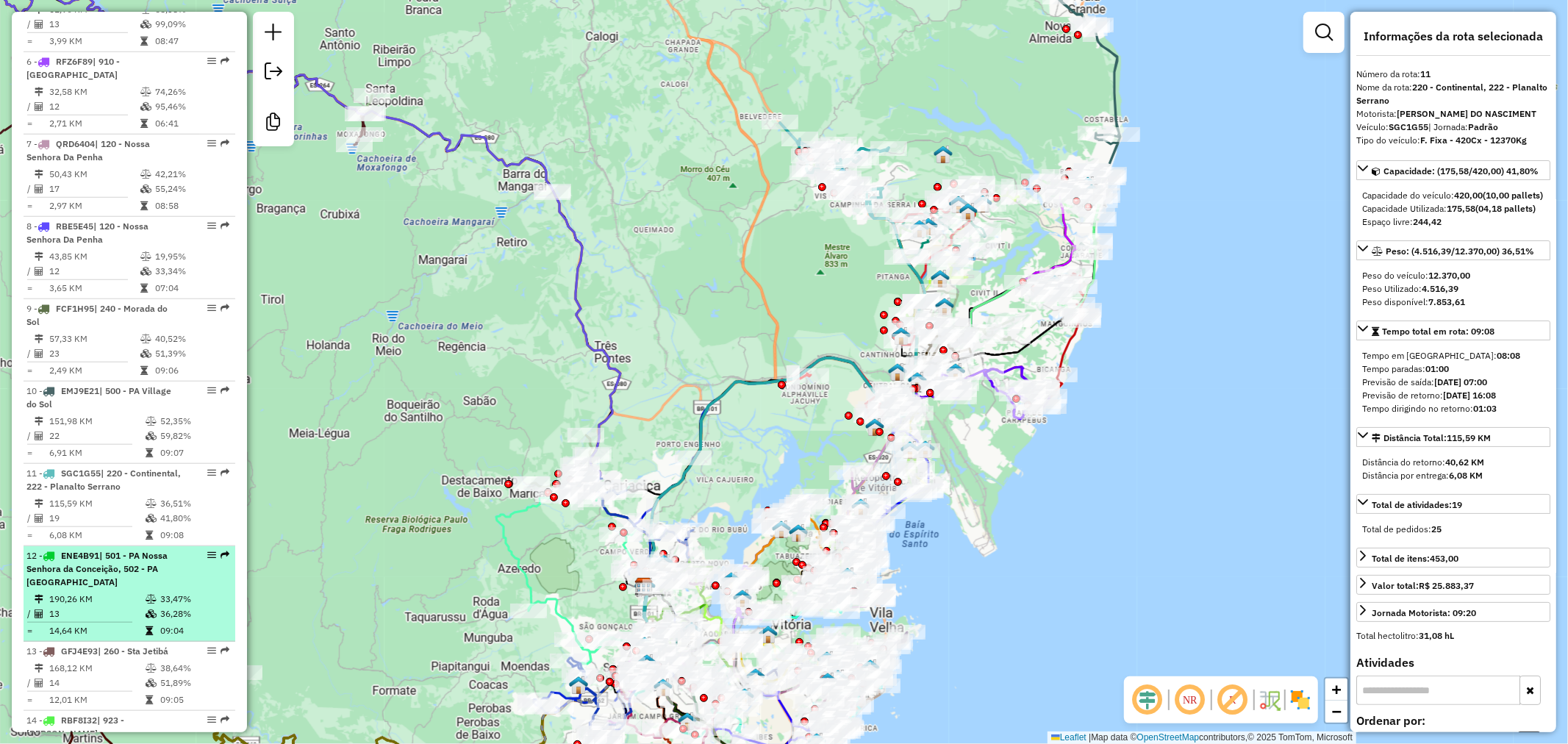
scroll to position [1062, 0]
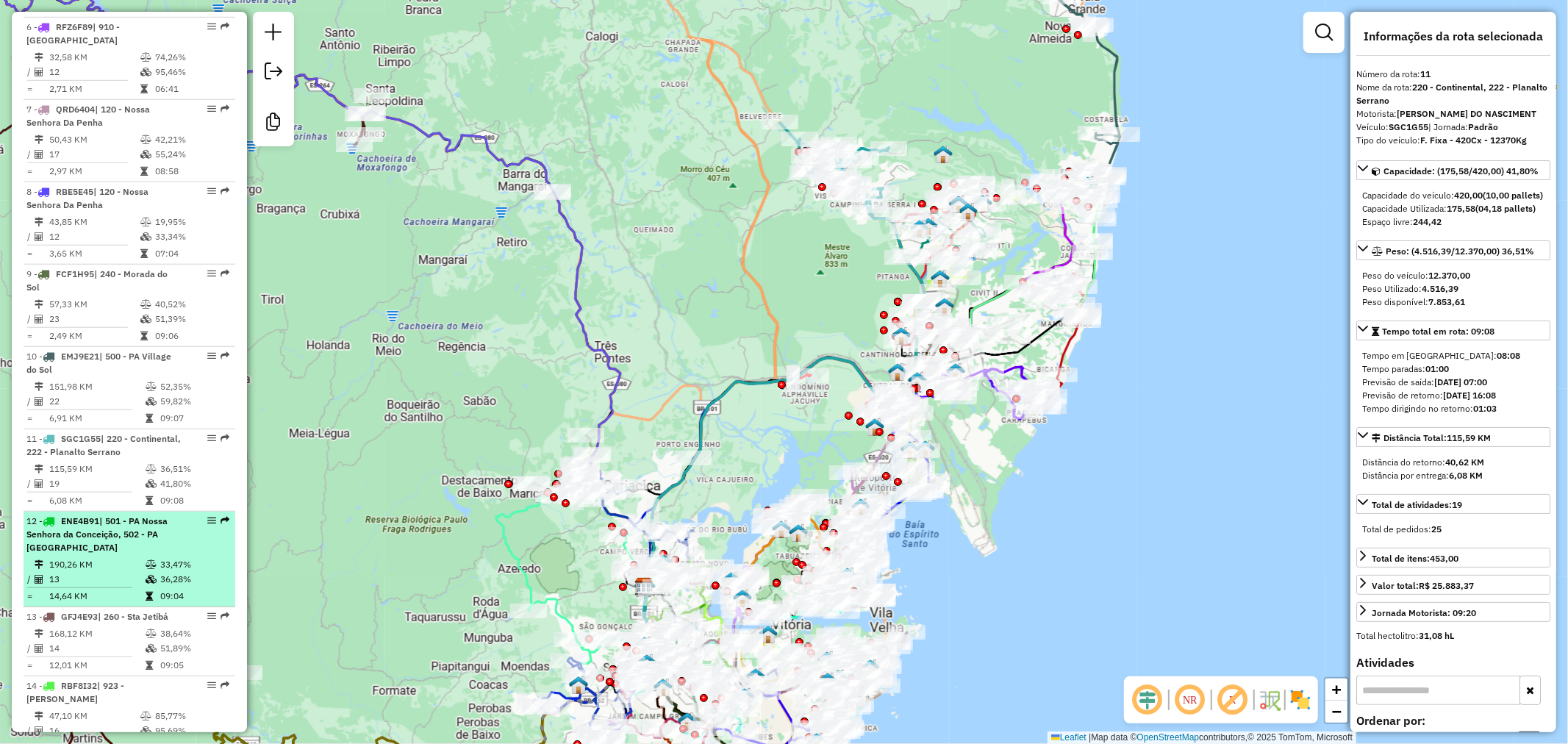
click at [146, 527] on div "12 - ENE4B91 | 501 - PA Nossa Senhora da Conceição, 502 - PA [GEOGRAPHIC_DATA]" at bounding box center [104, 534] width 156 height 40
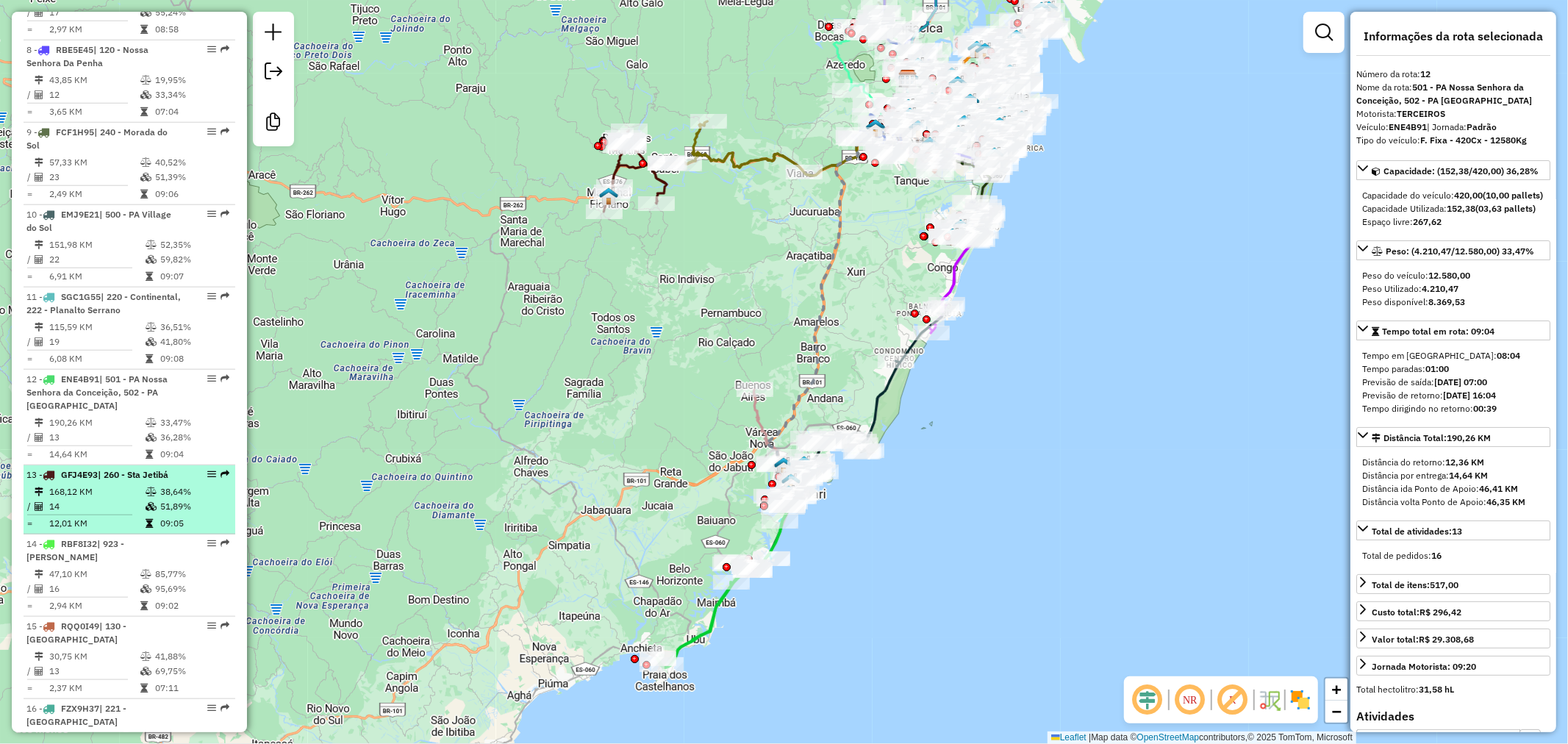
scroll to position [1224, 0]
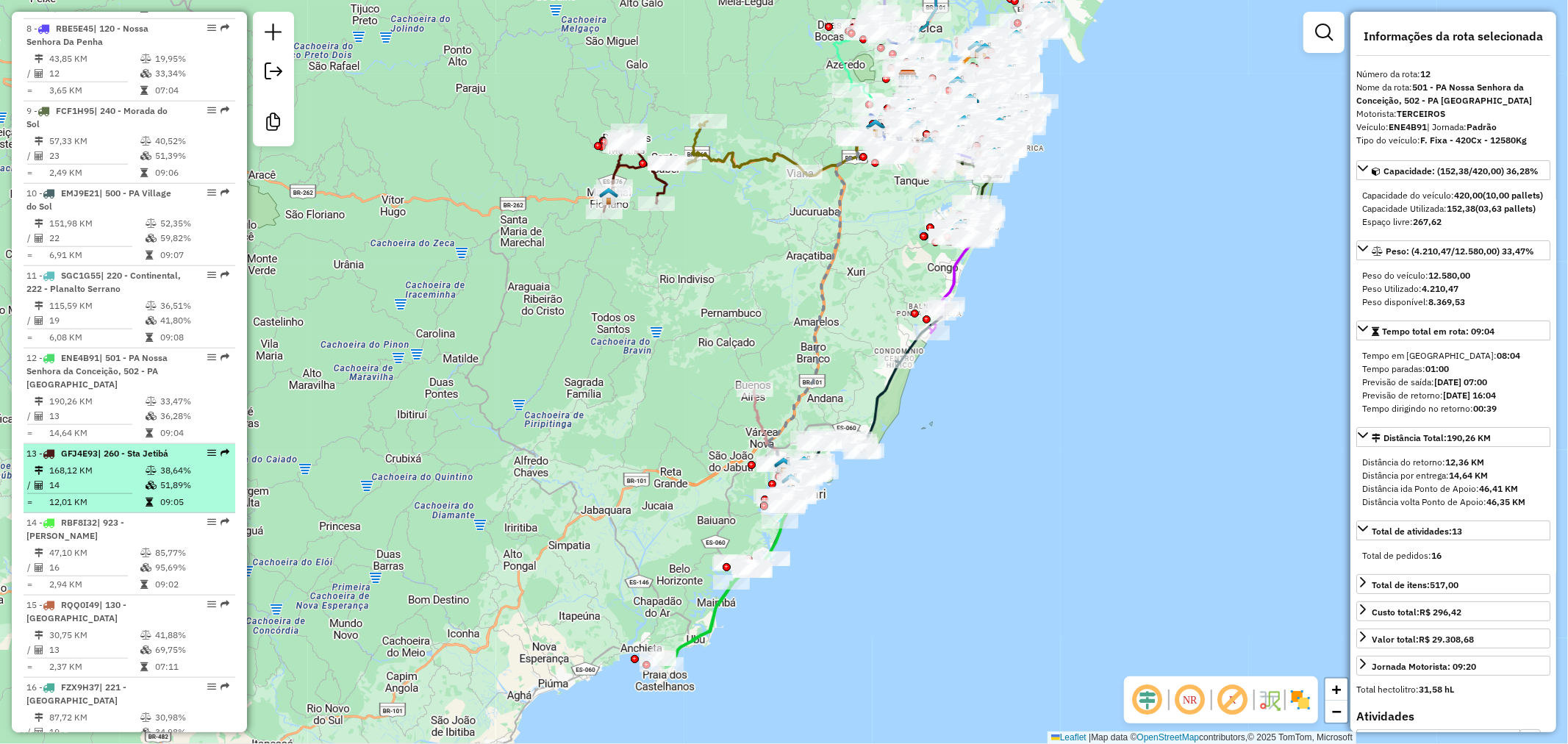
click at [153, 463] on td at bounding box center [152, 471] width 15 height 15
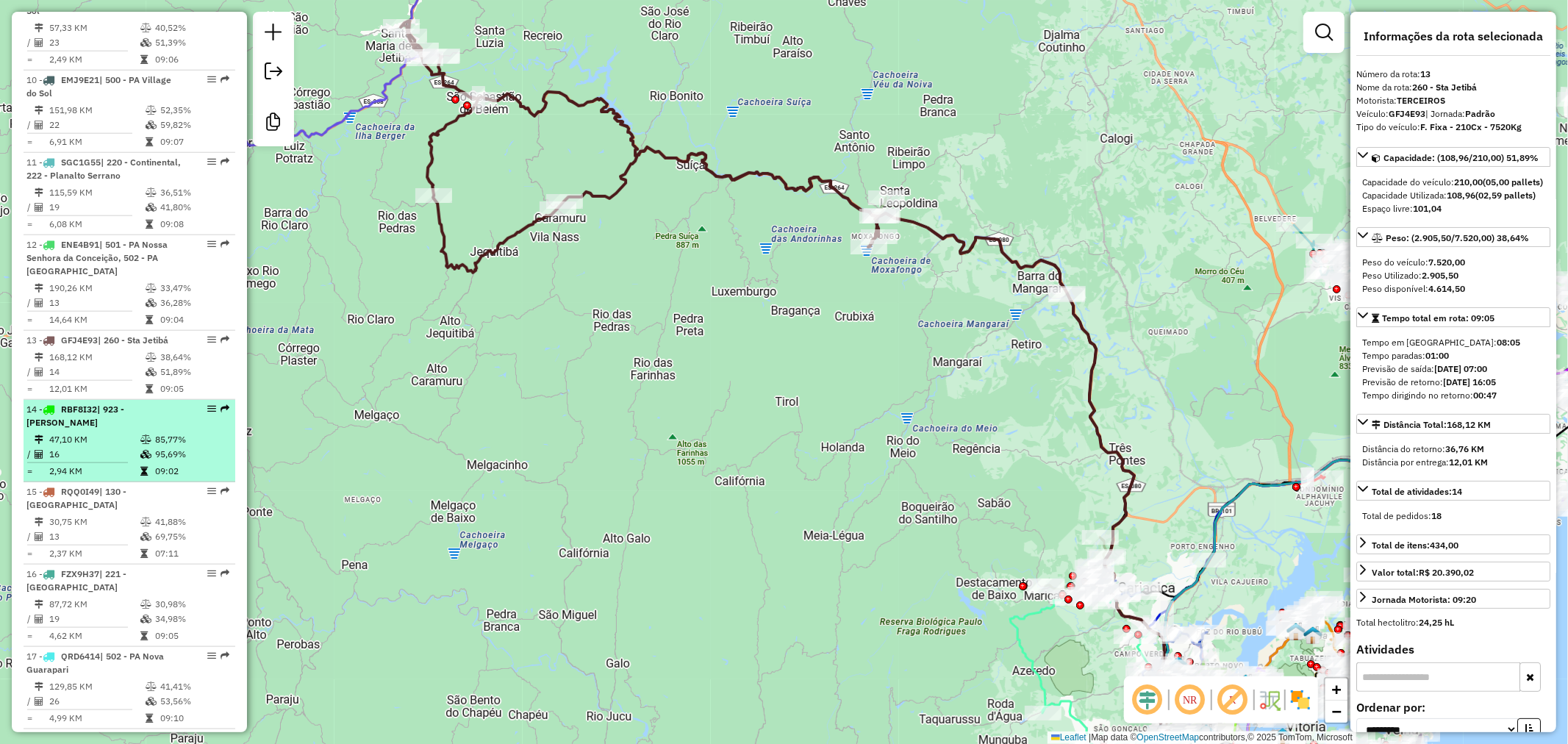
scroll to position [1388, 0]
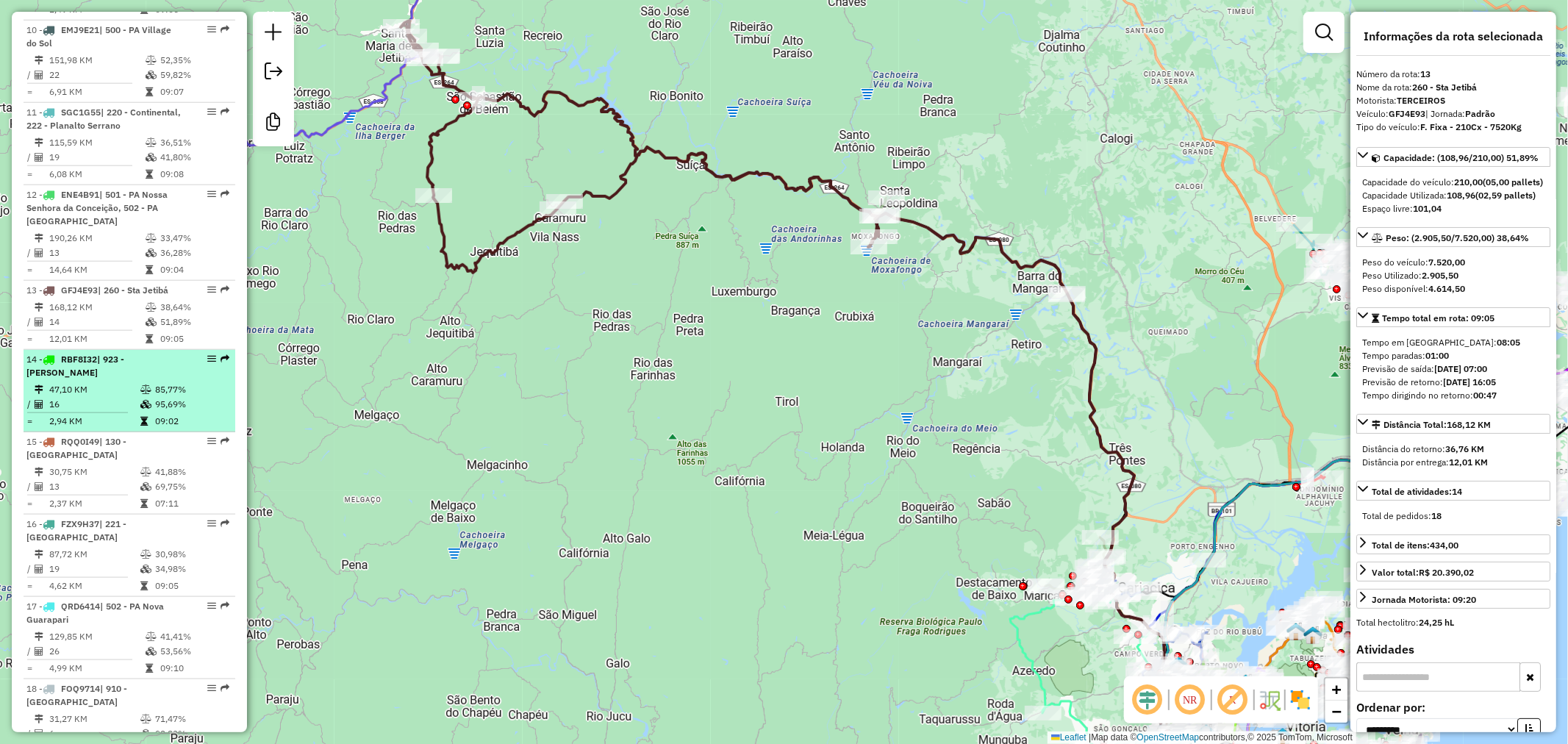
click at [154, 382] on td "85,77%" at bounding box center [191, 389] width 75 height 15
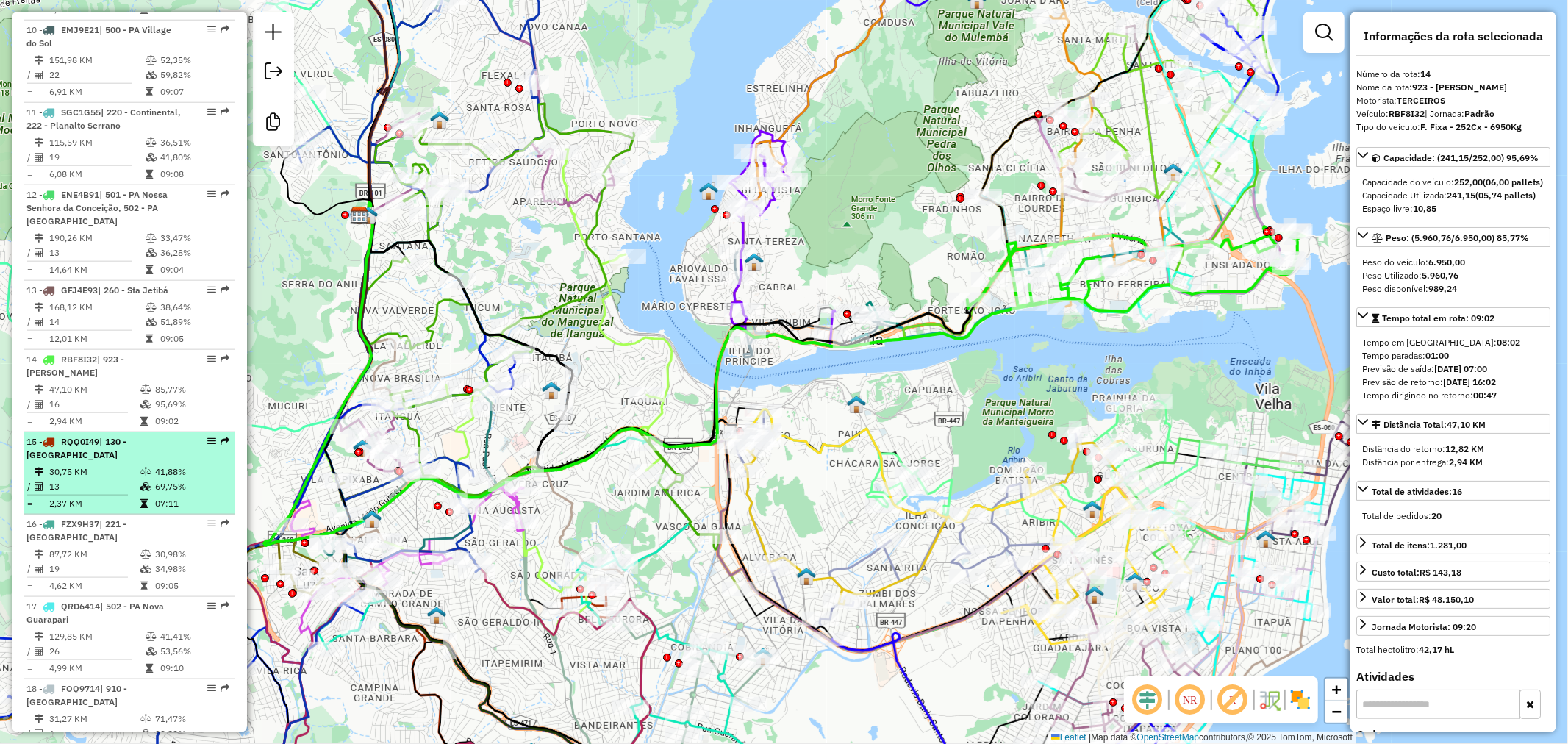
click at [166, 464] on td "41,88%" at bounding box center [191, 472] width 75 height 15
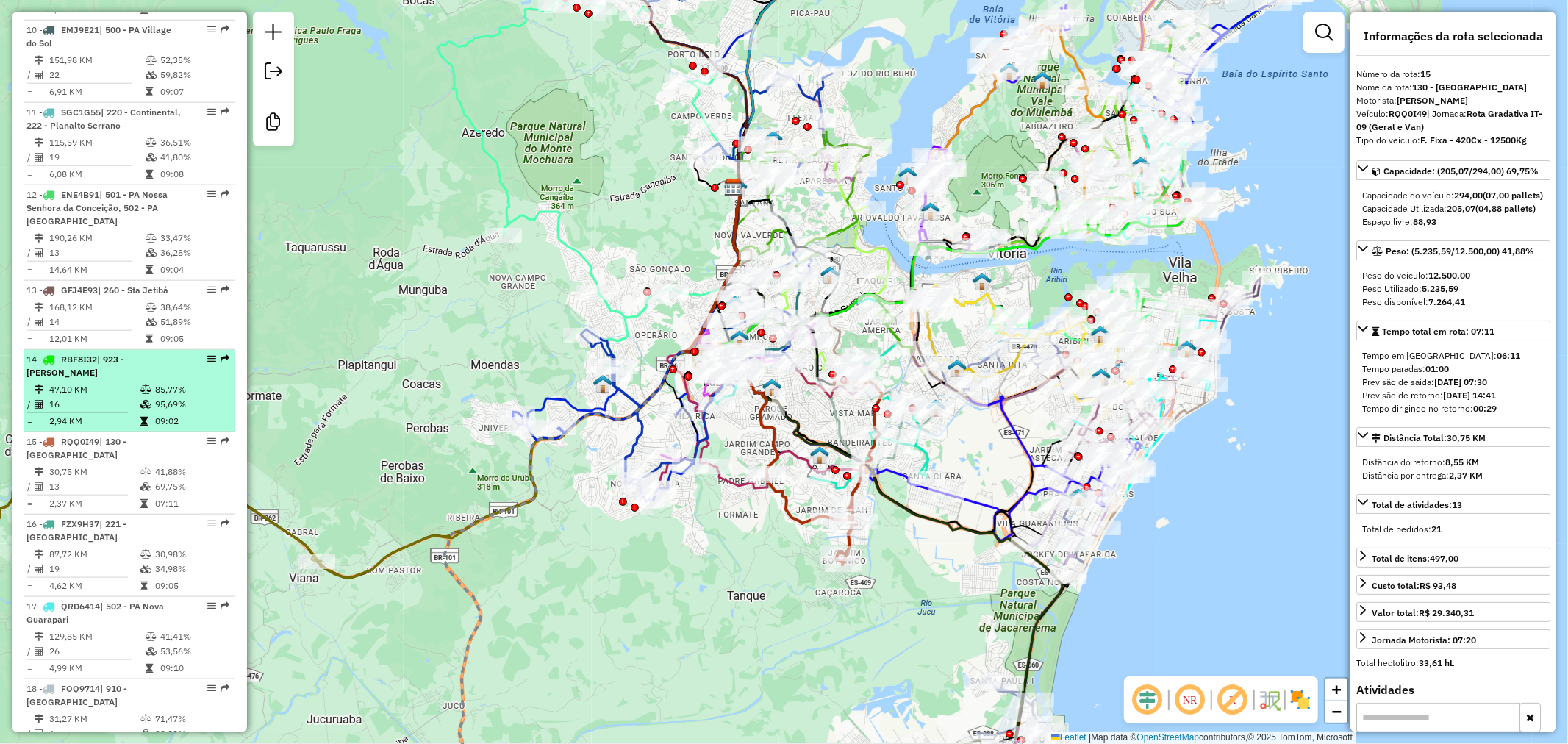
click at [157, 365] on li "14 - RBF8I32 | 923 - [PERSON_NAME] 47,10 KM 85,77% / 16 95,69% = 2,94 KM 09:02" at bounding box center [130, 390] width 212 height 82
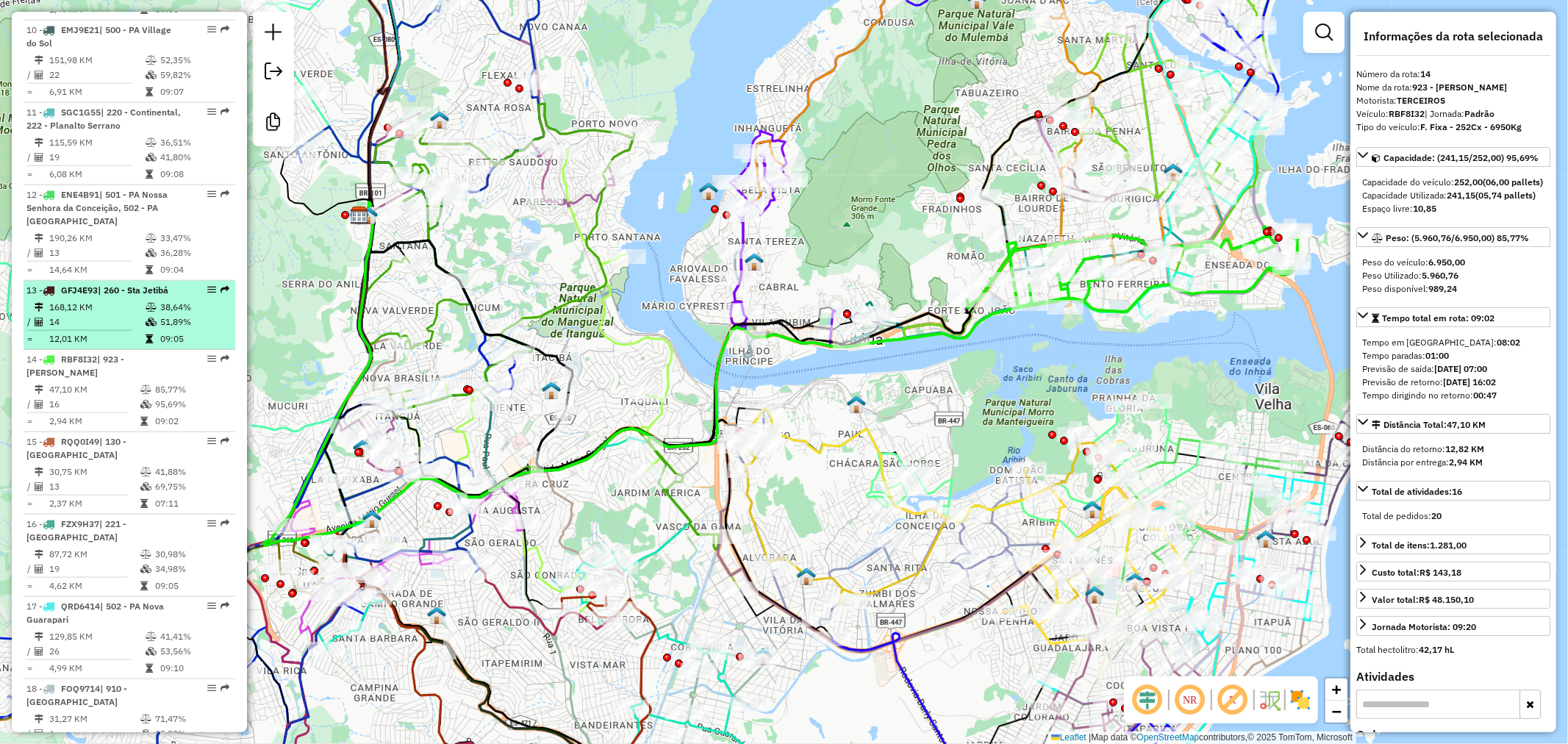
click at [146, 303] on icon at bounding box center [151, 306] width 11 height 9
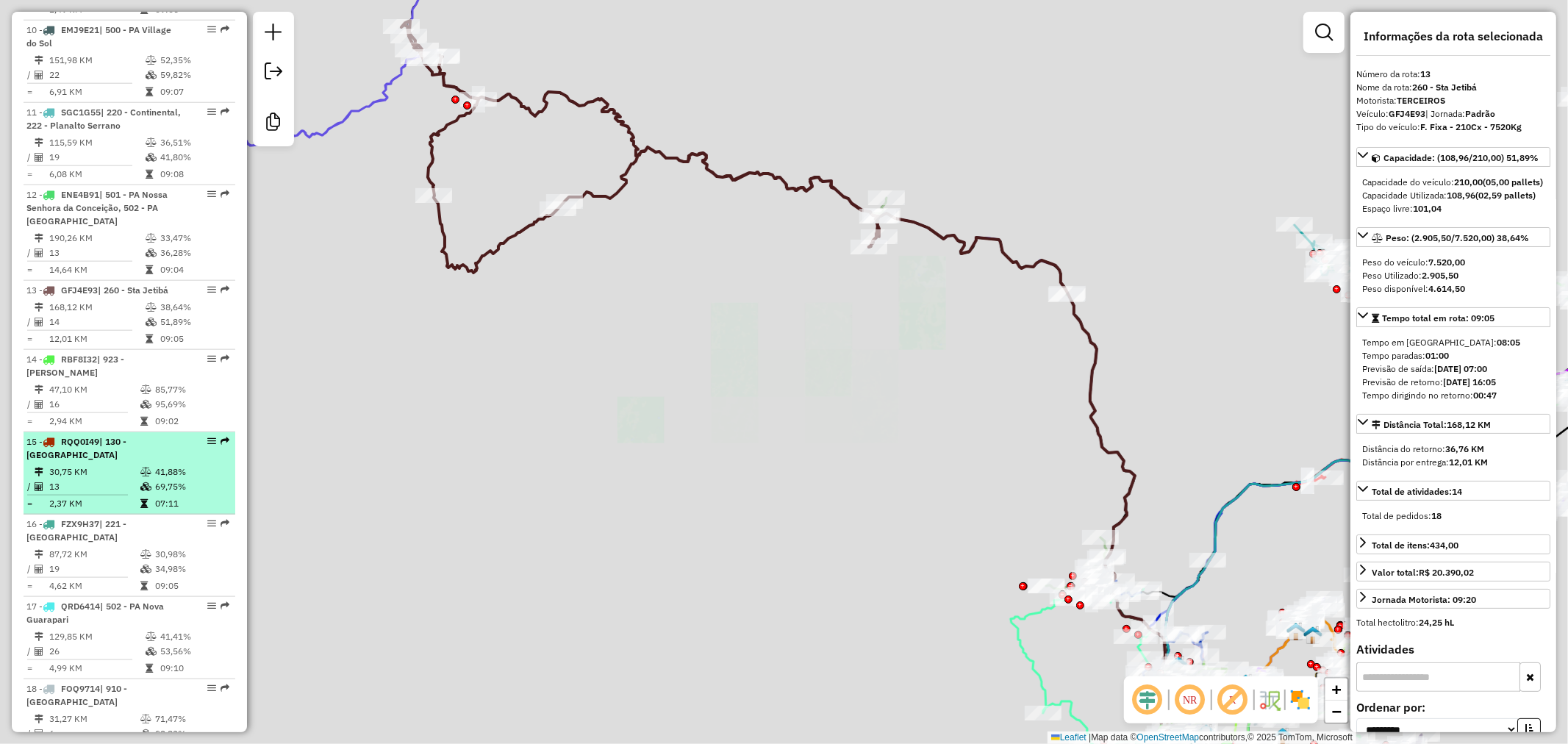
drag, startPoint x: 132, startPoint y: 195, endPoint x: 132, endPoint y: 441, distance: 246.0
click at [131, 195] on span "| 501 - PA Nossa Senhora da Conceição, 502 - PA [GEOGRAPHIC_DATA]" at bounding box center [96, 208] width 141 height 38
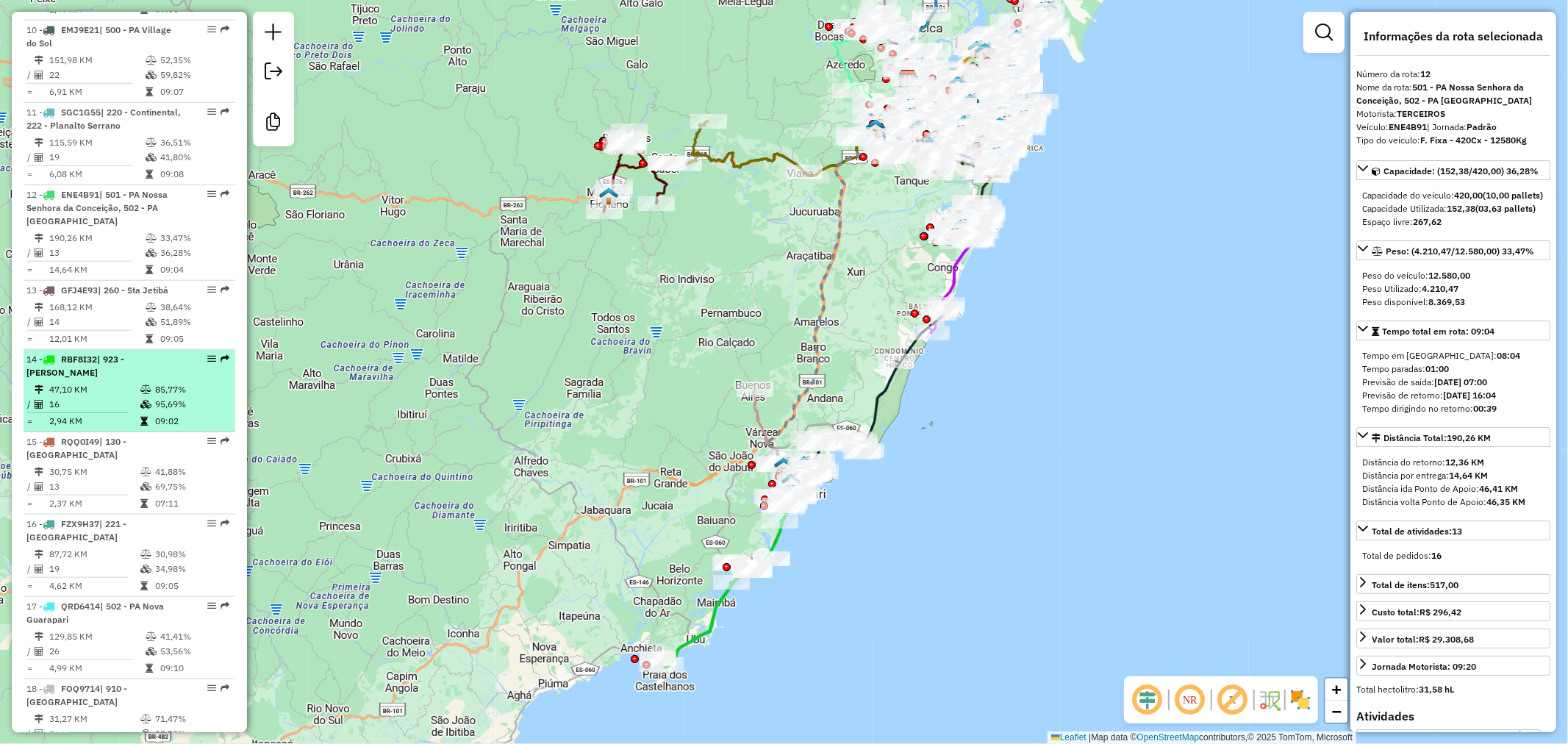
click at [130, 382] on td "47,10 KM" at bounding box center [94, 389] width 91 height 15
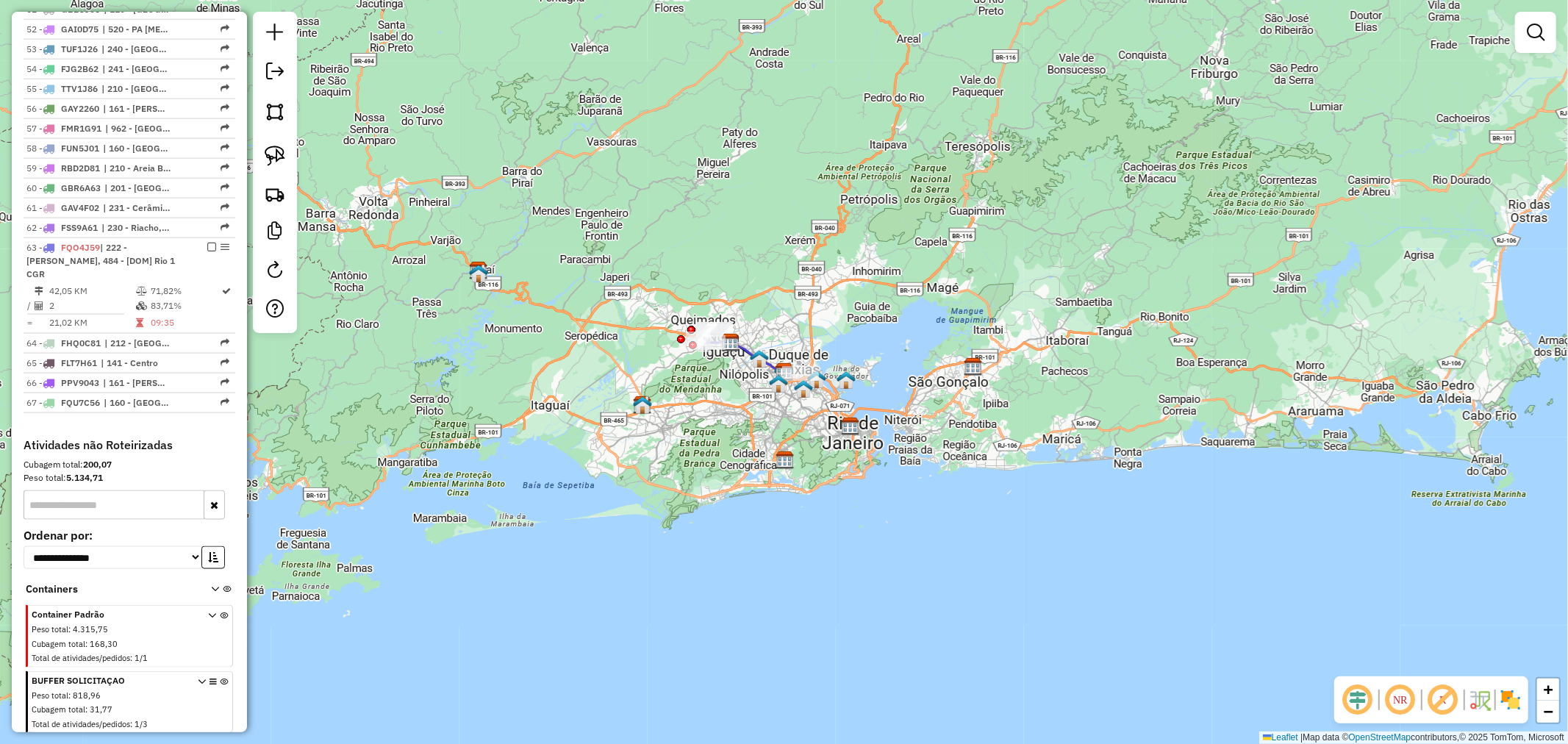
scroll to position [1687, 0]
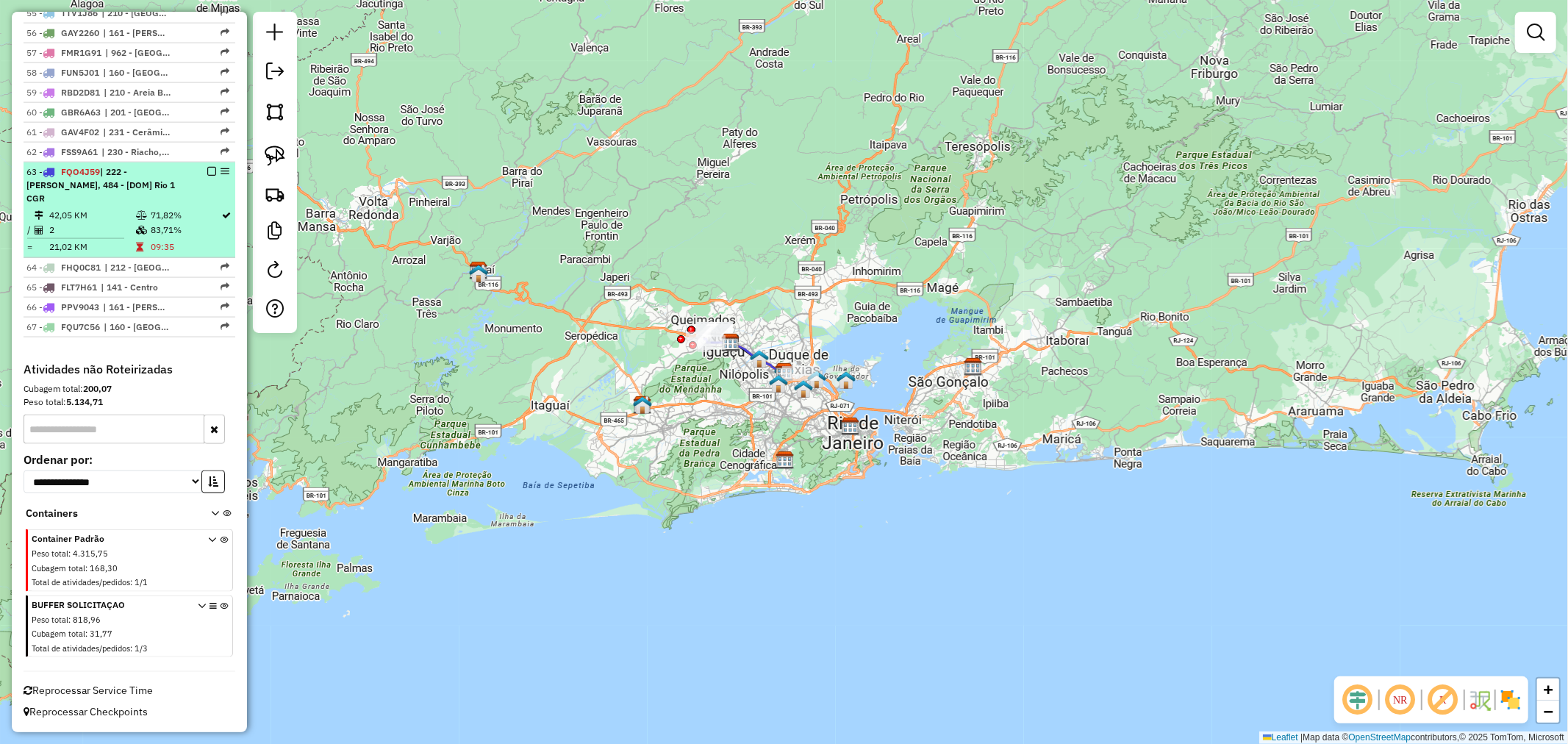
select select "**********"
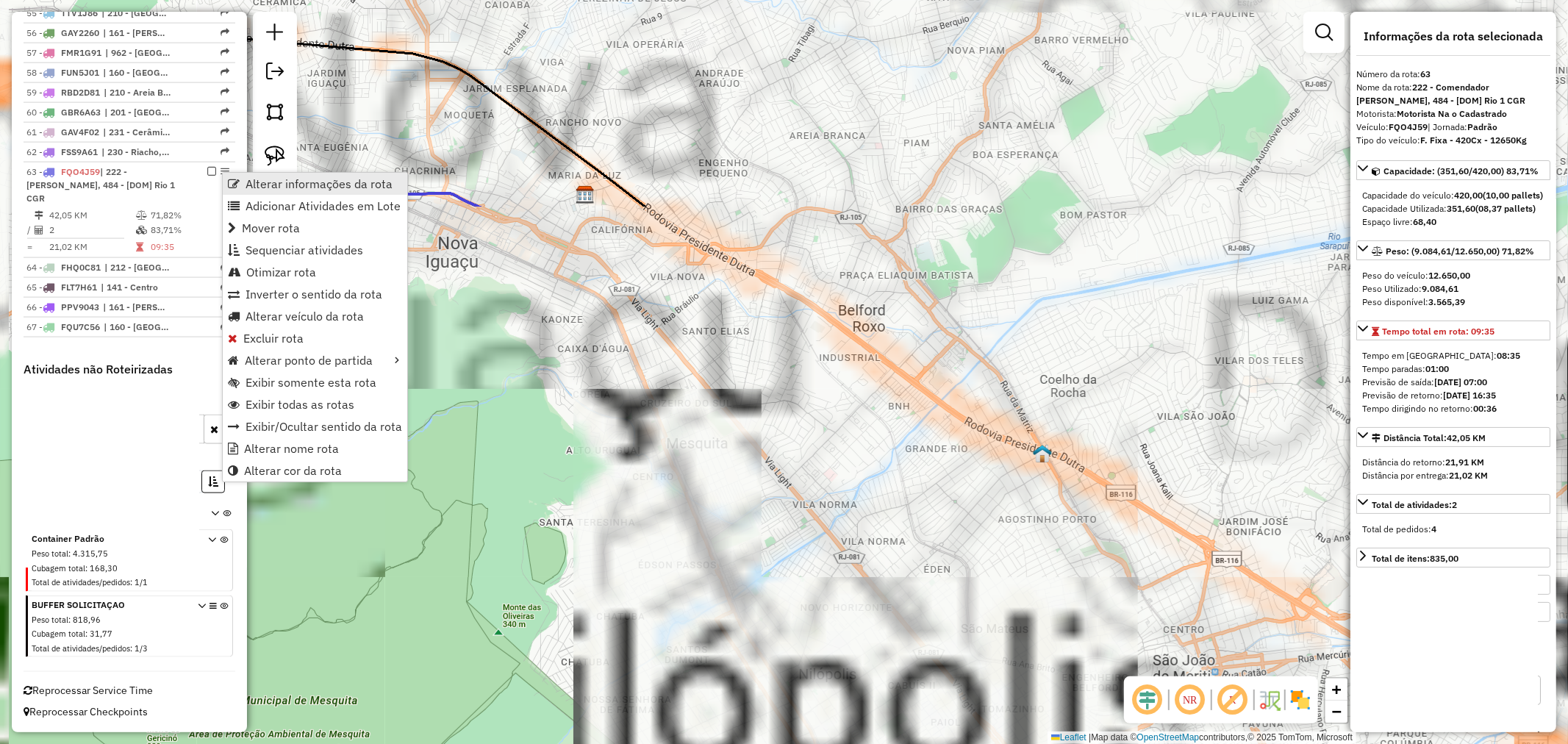
drag, startPoint x: 251, startPoint y: 194, endPoint x: 253, endPoint y: 185, distance: 9.2
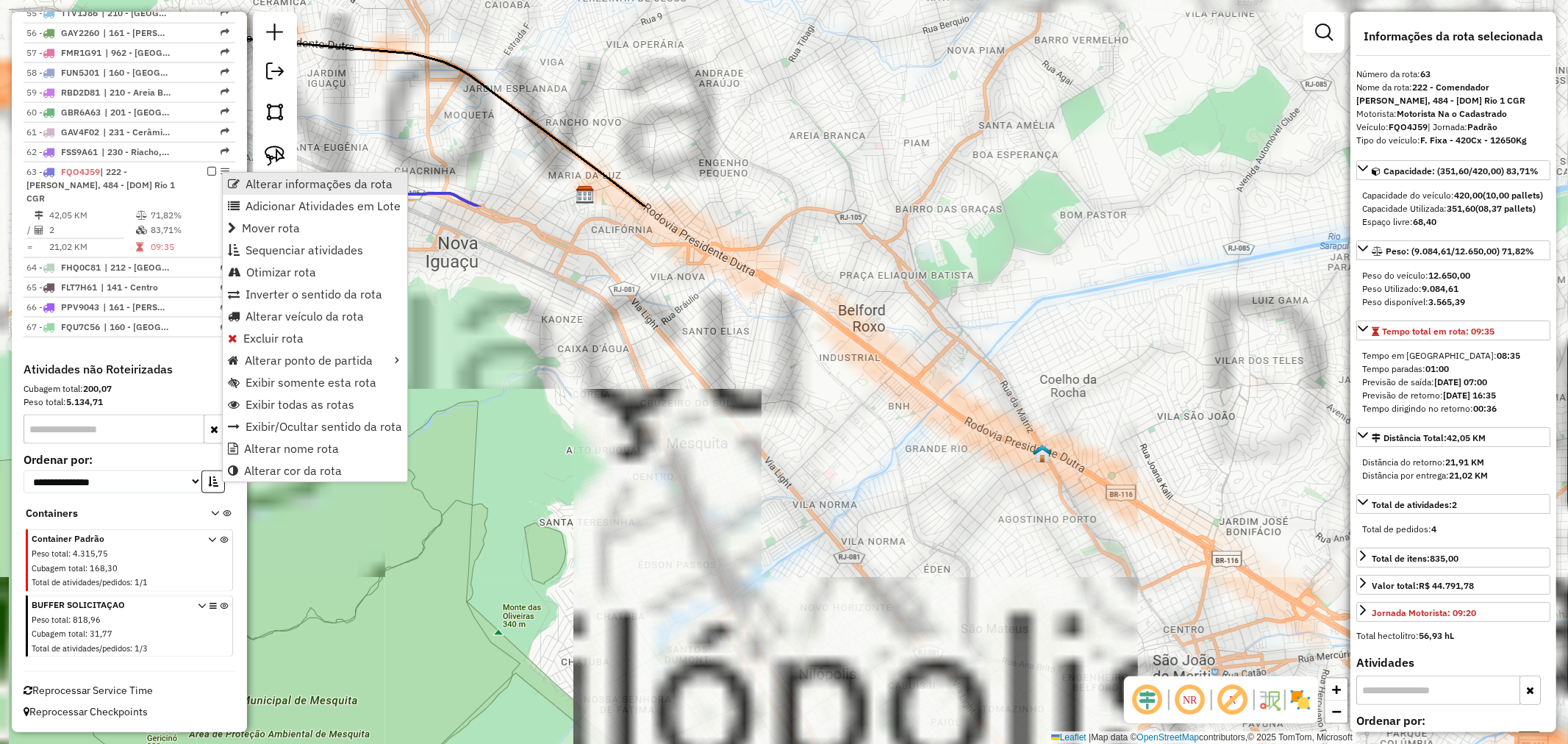
click at [253, 185] on ul "Alterar informações da rota Adicionar Atividades em Lote Mover rota Sequenciar …" at bounding box center [315, 327] width 184 height 309
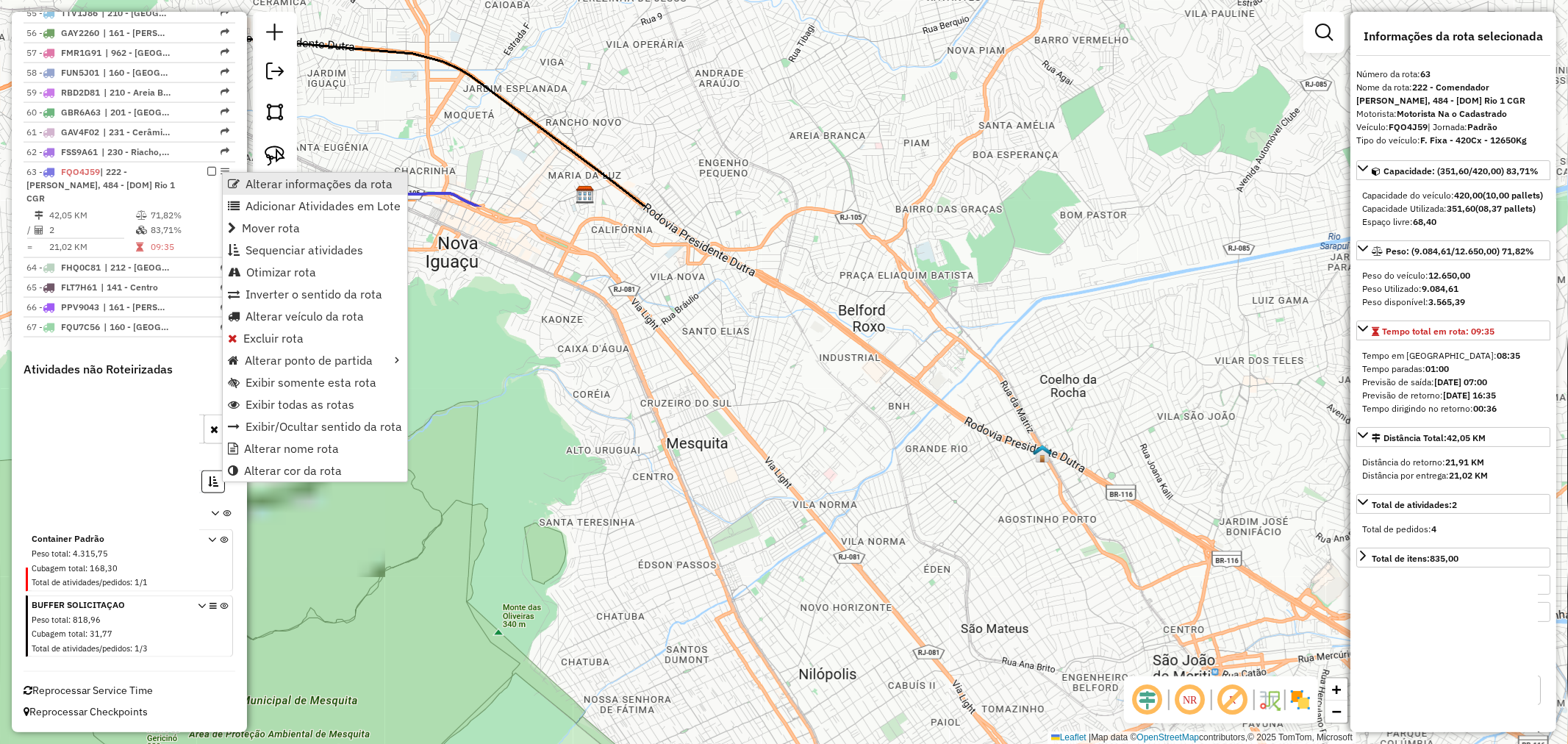
click at [253, 185] on span "Alterar informações da rota" at bounding box center [319, 183] width 147 height 11
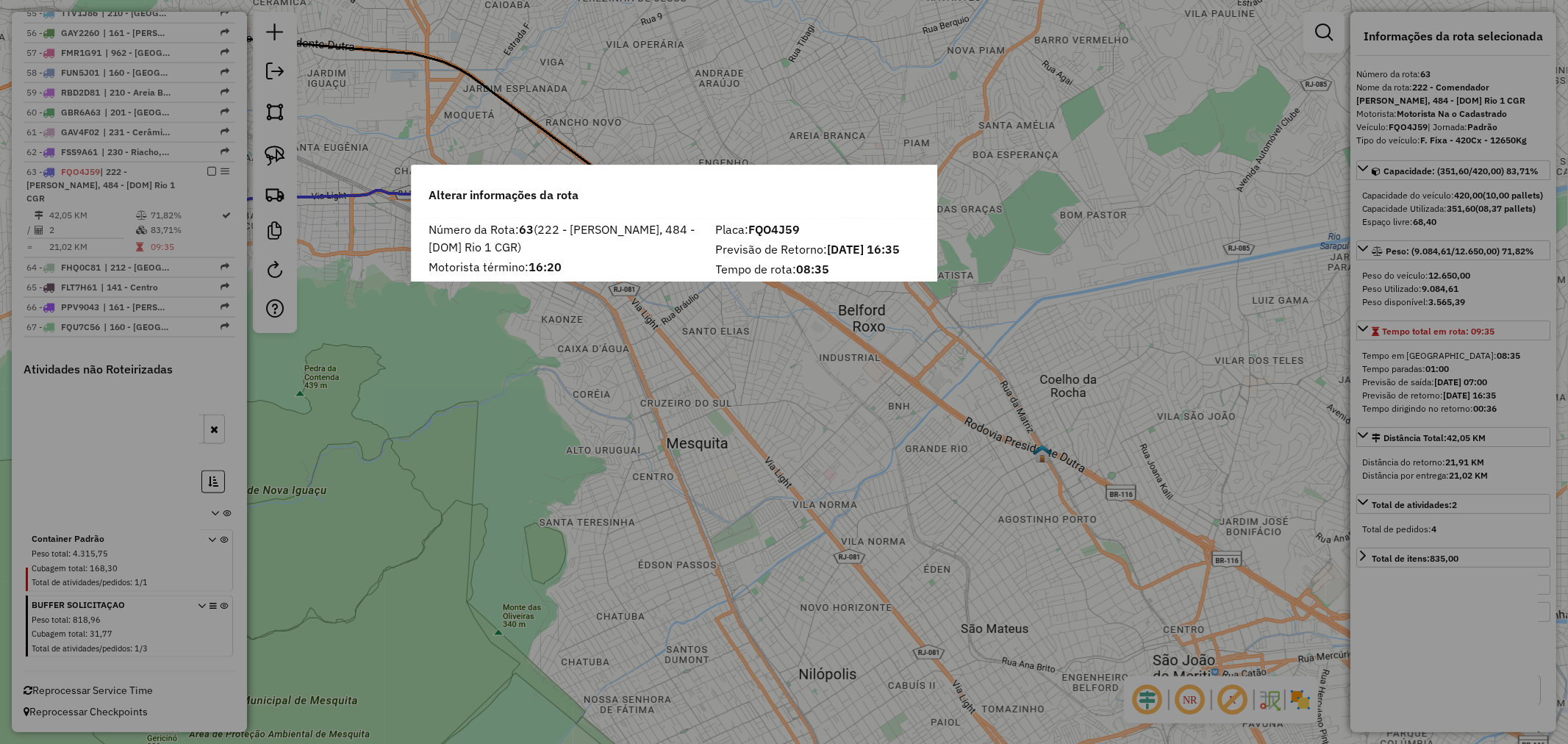
drag, startPoint x: 895, startPoint y: 467, endPoint x: 987, endPoint y: 460, distance: 92.3
click at [900, 469] on td "CICERO AMARO FERREIR" at bounding box center [774, 466] width 378 height 44
drag, startPoint x: 997, startPoint y: 467, endPoint x: 1012, endPoint y: 468, distance: 15.0
click at [1012, 468] on input "*****" at bounding box center [995, 465] width 51 height 29
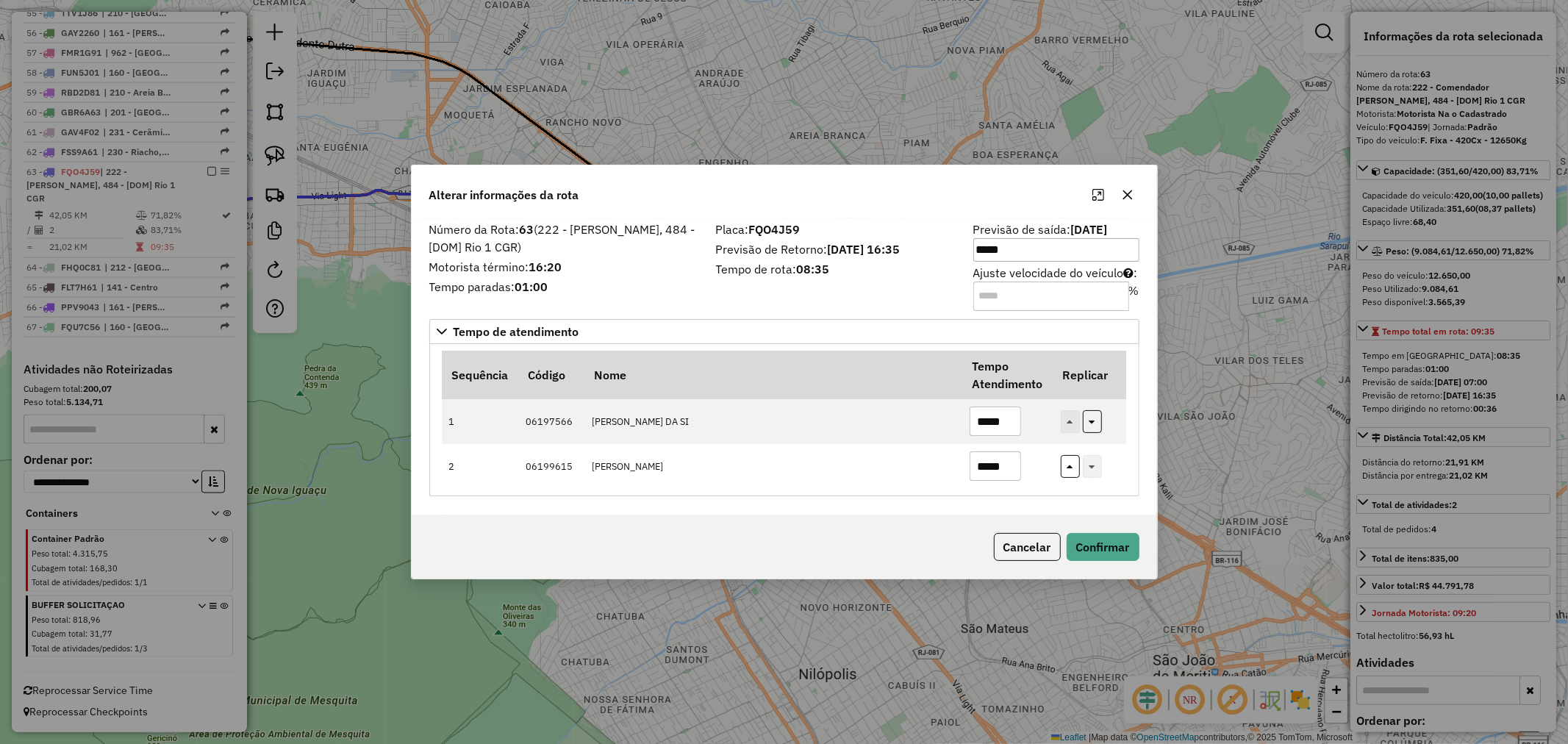
type input "*****"
click at [1102, 530] on div "Cancelar Confirmar" at bounding box center [784, 546] width 745 height 63
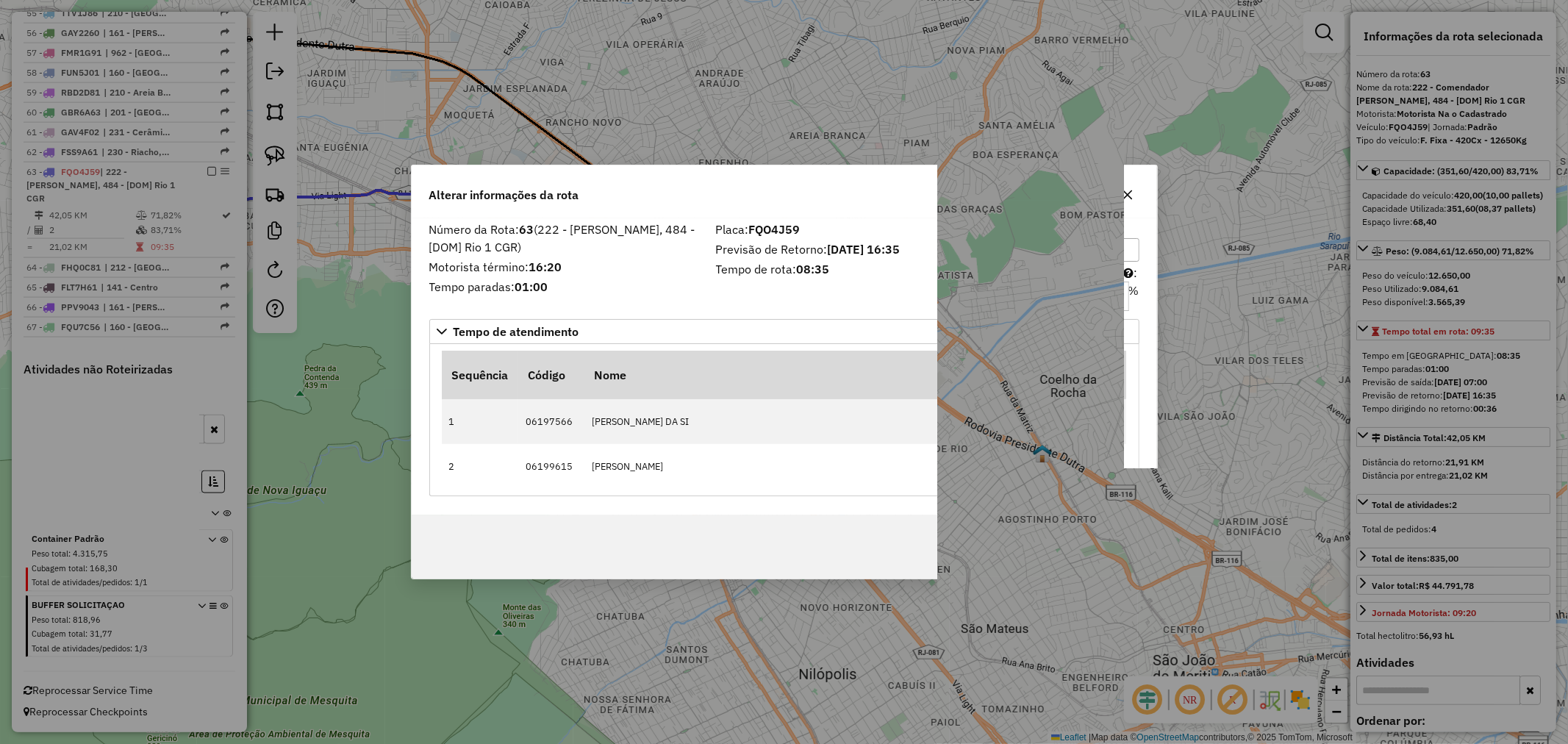
click at [1104, 535] on button "Confirmar" at bounding box center [1103, 547] width 73 height 28
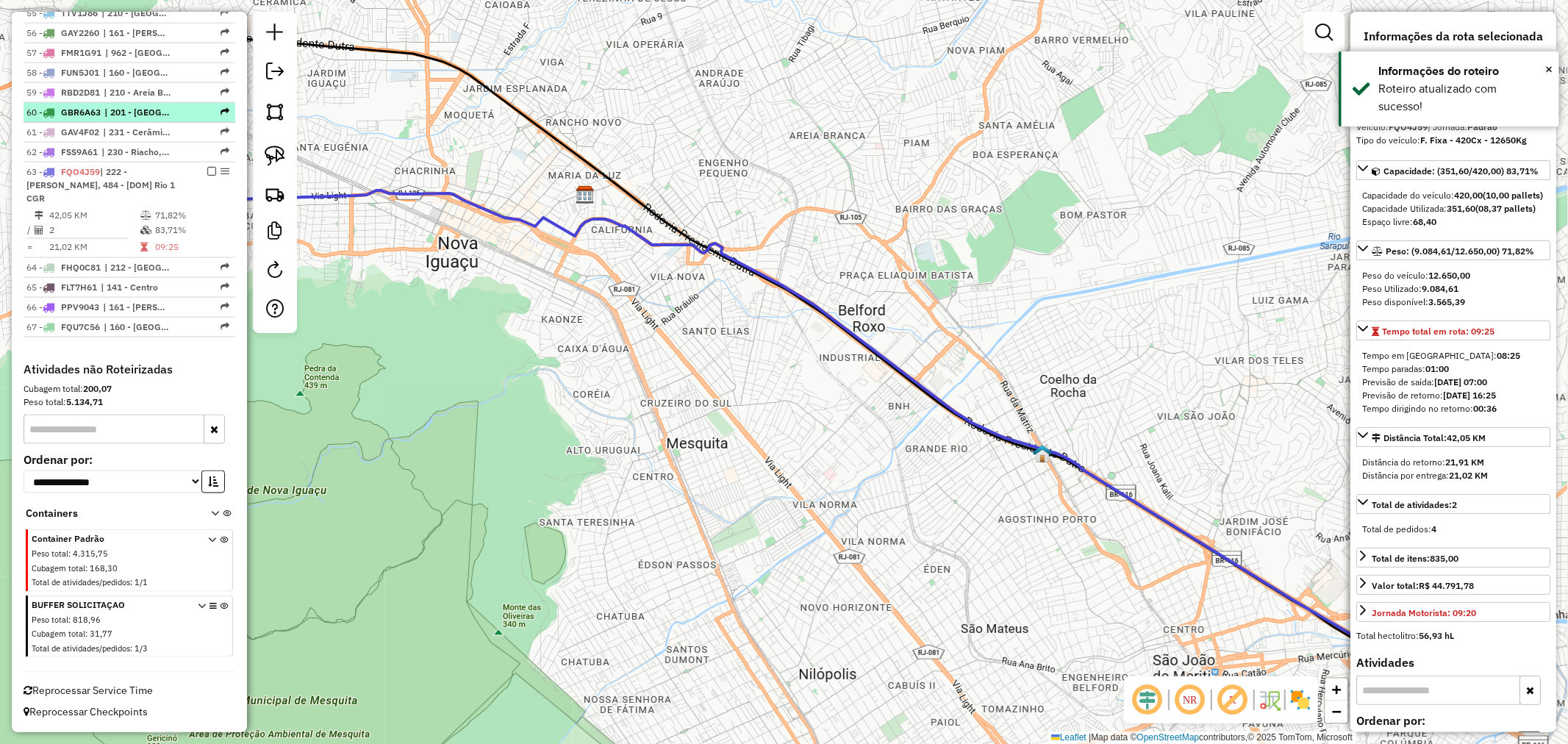
scroll to position [1688, 0]
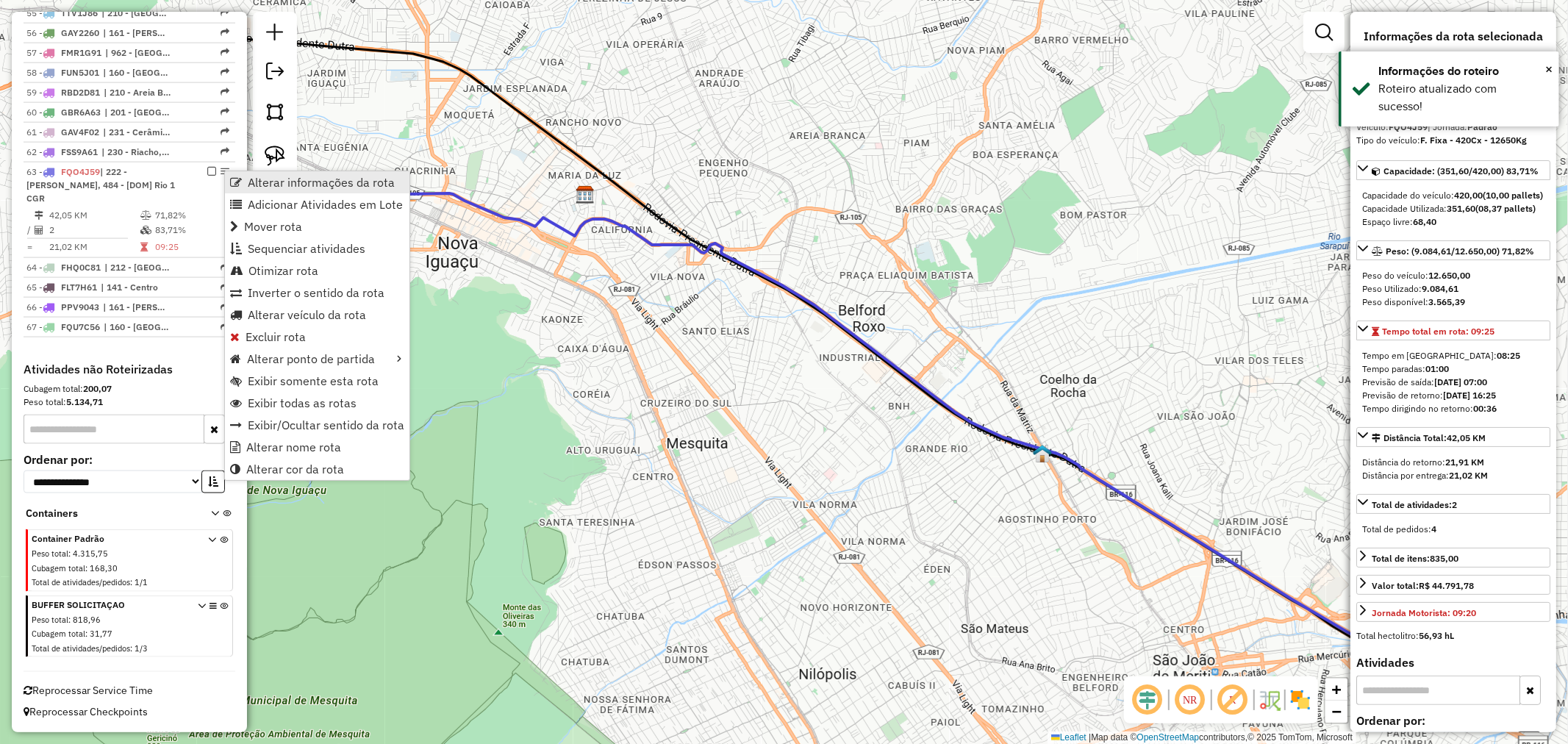
click at [245, 186] on link "Alterar informações da rota" at bounding box center [317, 182] width 184 height 22
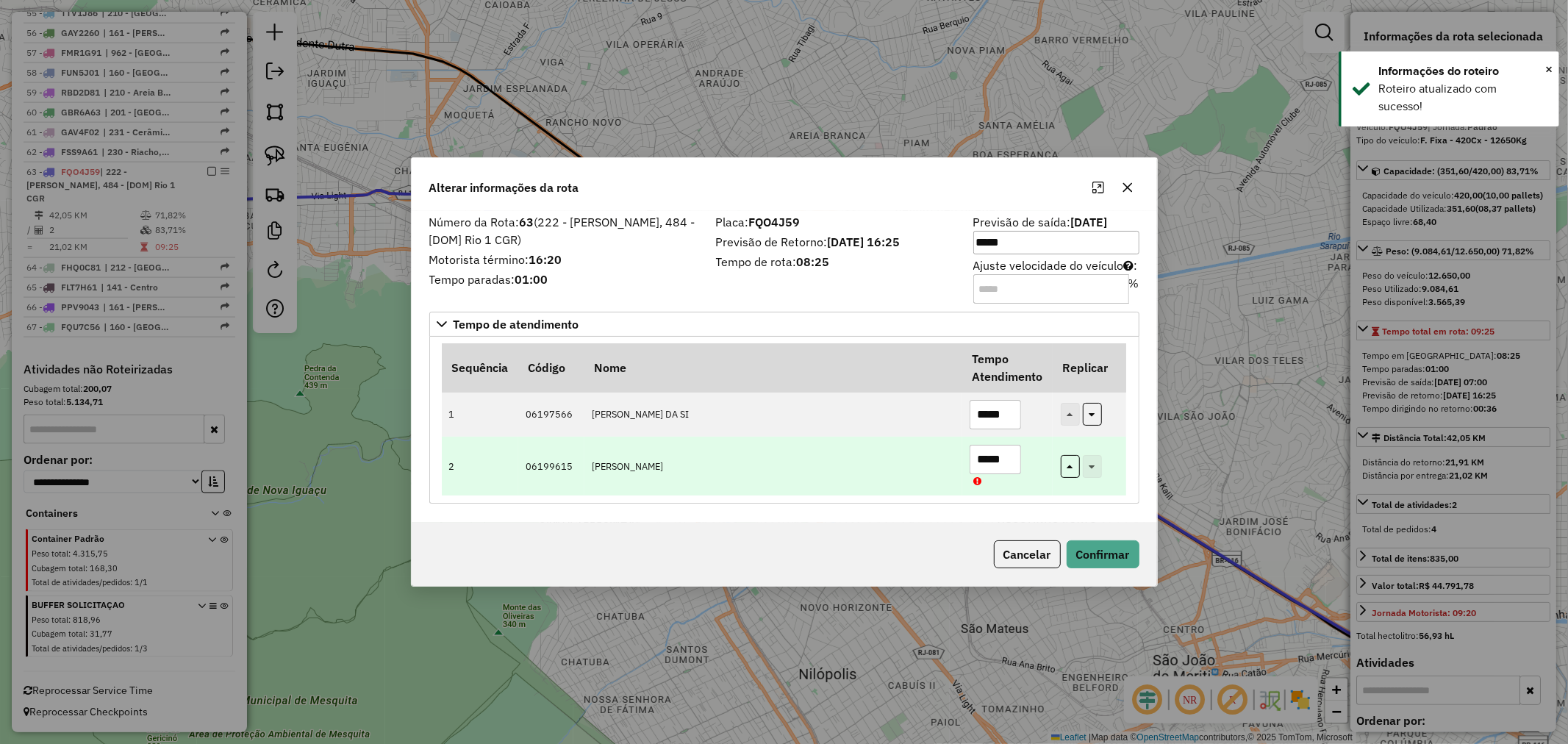
click at [999, 466] on input "*****" at bounding box center [995, 459] width 51 height 29
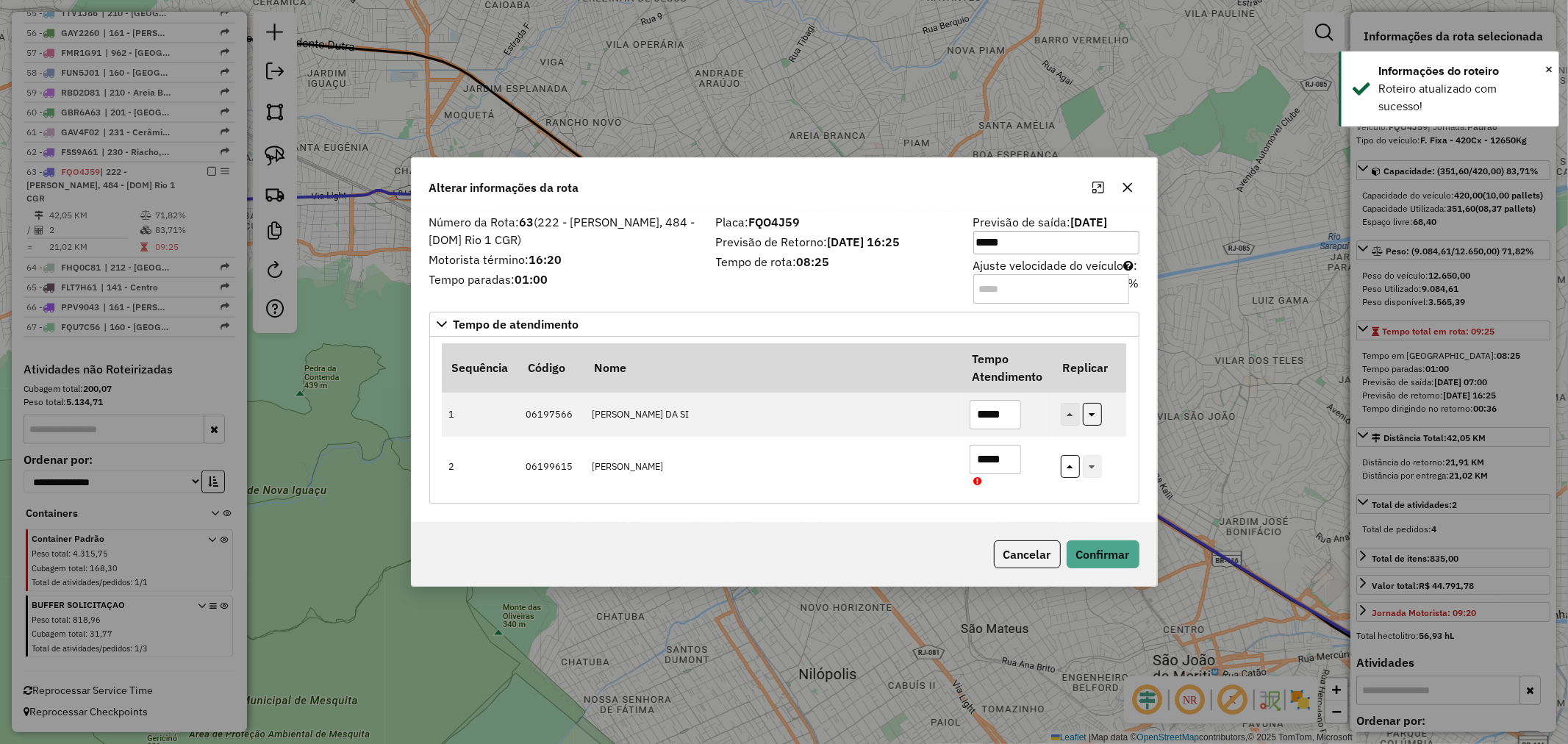
type input "*****"
click at [1091, 530] on div "Cancelar Confirmar" at bounding box center [784, 554] width 745 height 63
click at [1099, 540] on button "Confirmar" at bounding box center [1103, 554] width 73 height 28
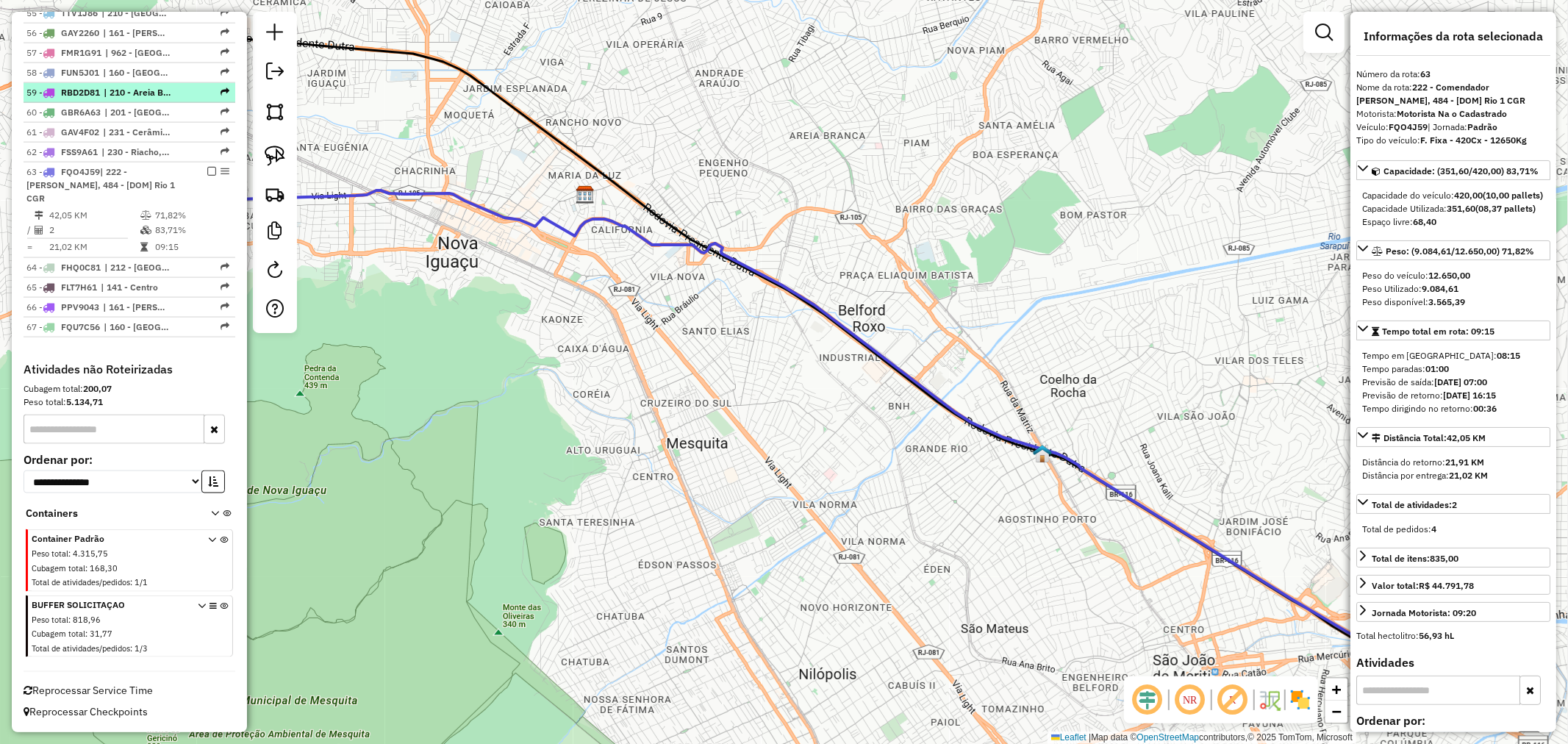
click at [207, 172] on em at bounding box center [211, 170] width 9 height 9
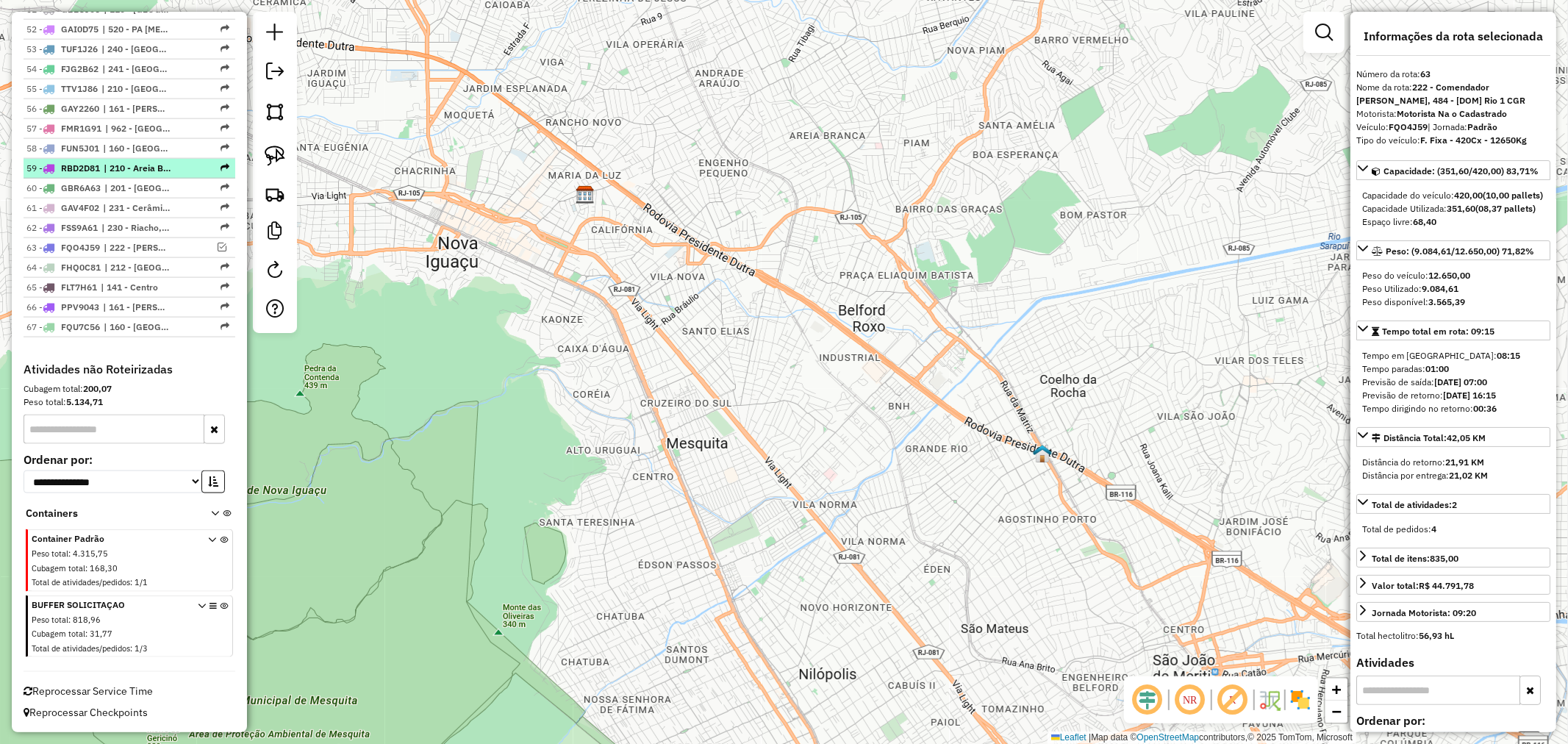
scroll to position [1613, 0]
